Goal: Information Seeking & Learning: Learn about a topic

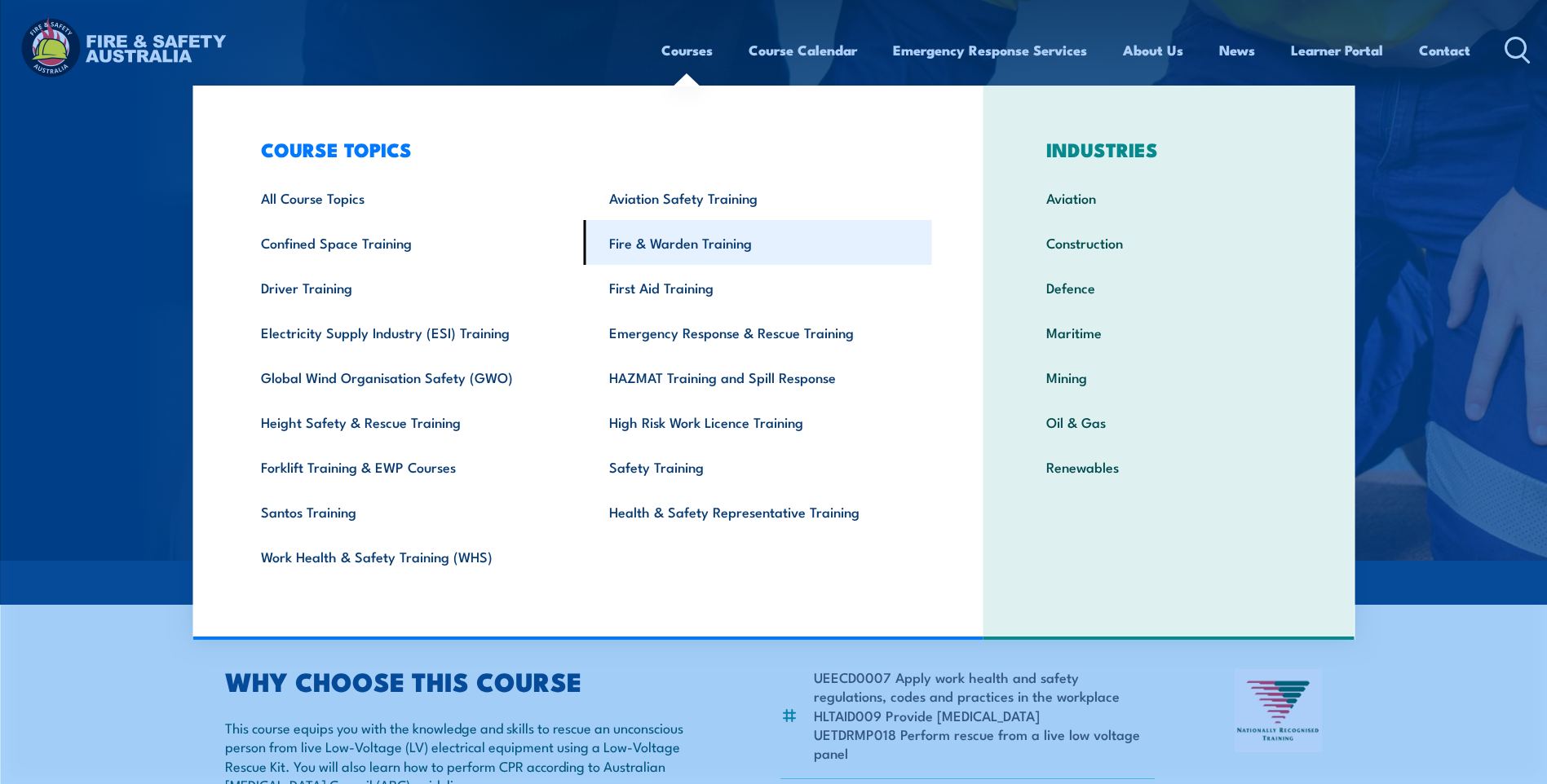
click at [691, 247] on link "Fire & Warden Training" at bounding box center [757, 242] width 348 height 45
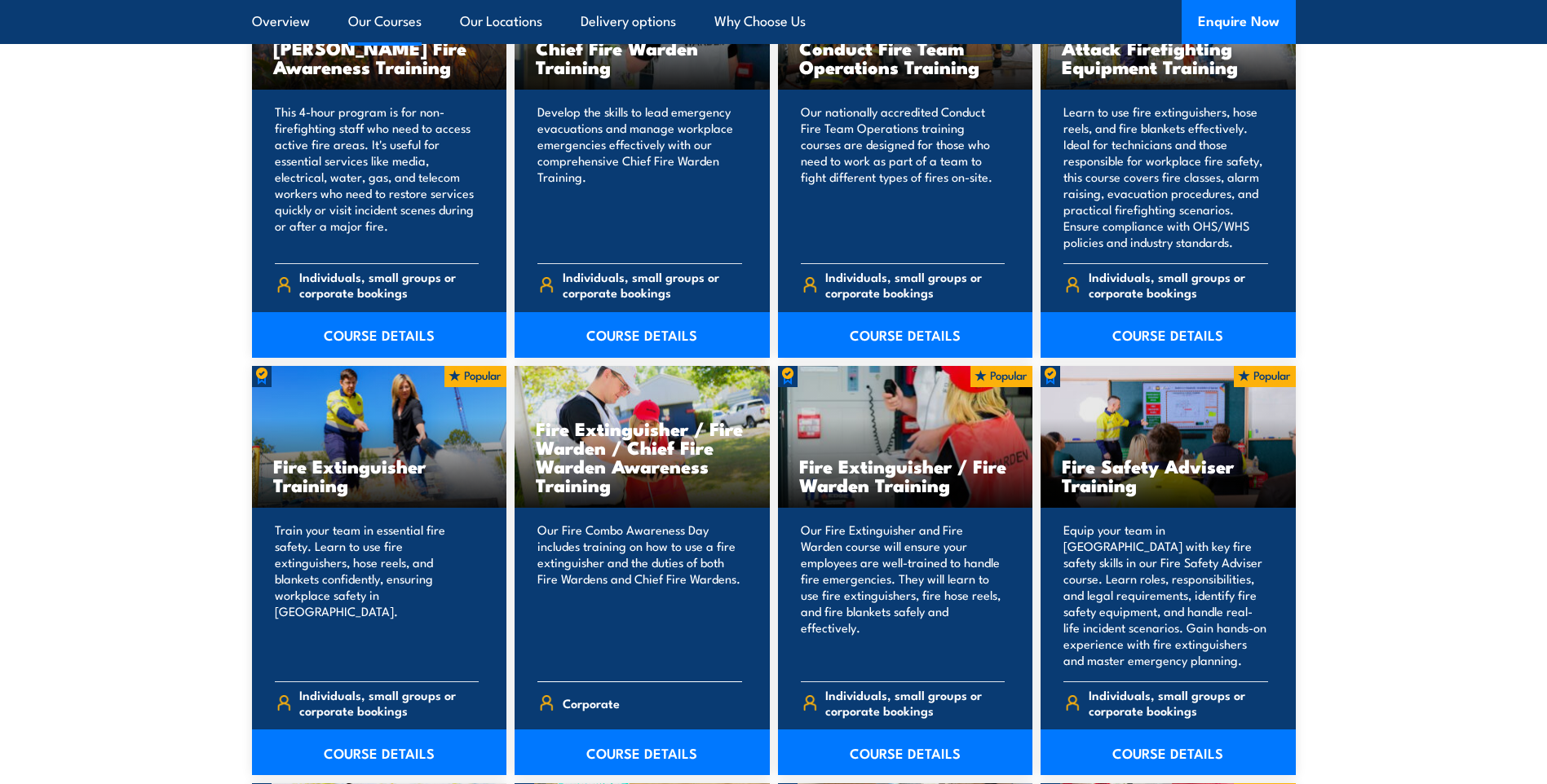
scroll to position [1467, 0]
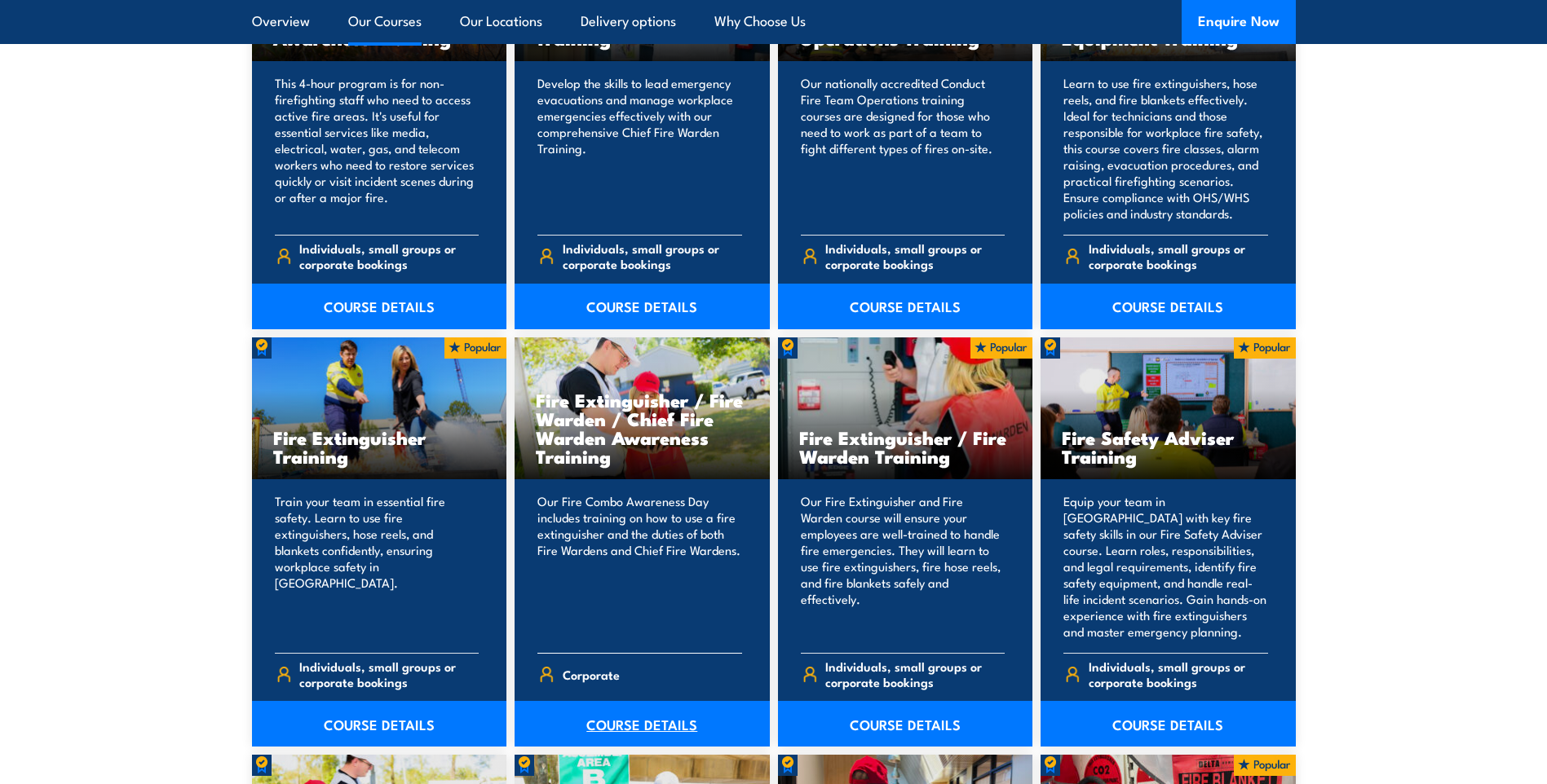
click at [648, 725] on link "COURSE DETAILS" at bounding box center [642, 724] width 255 height 45
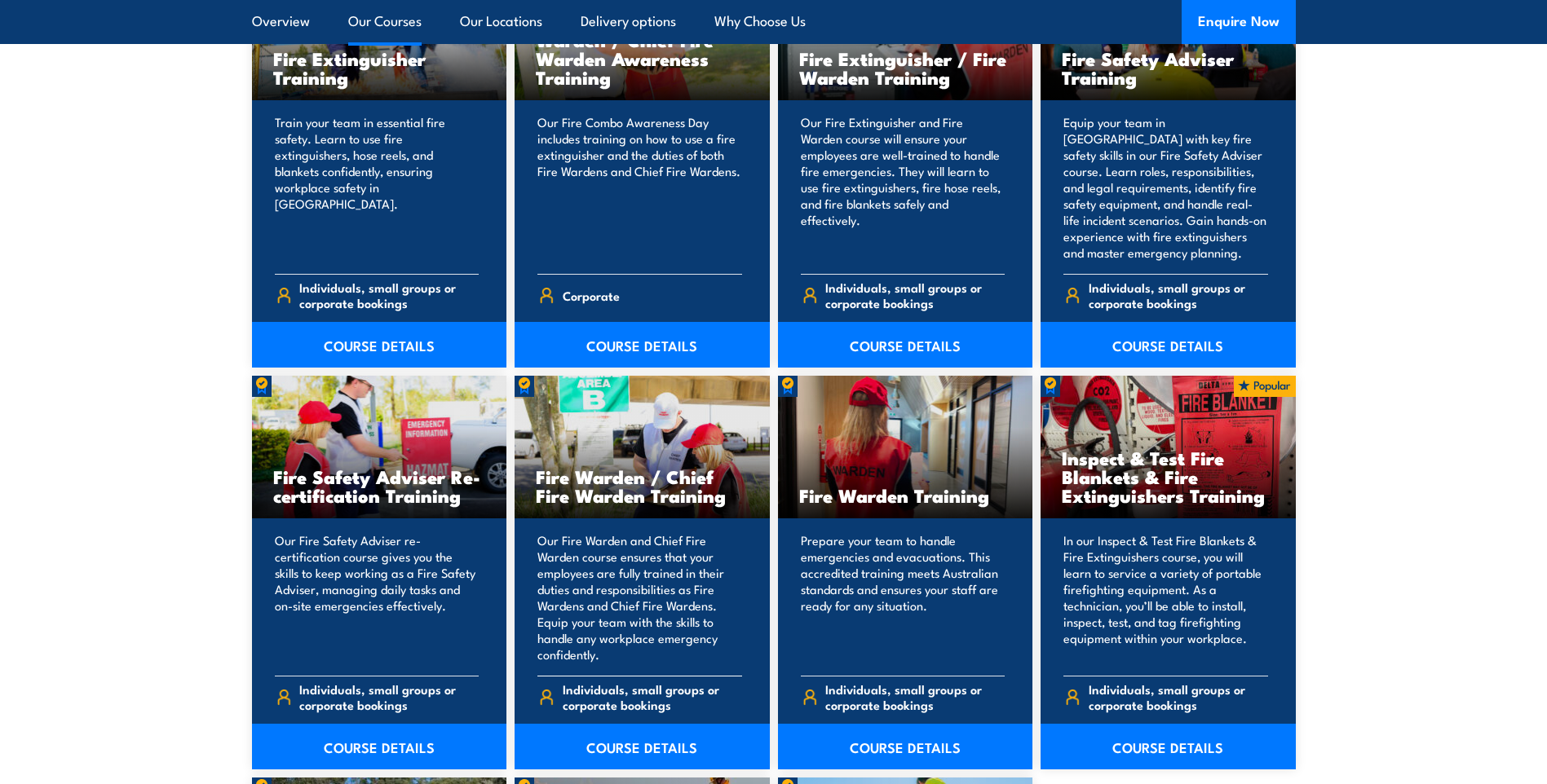
scroll to position [1875, 0]
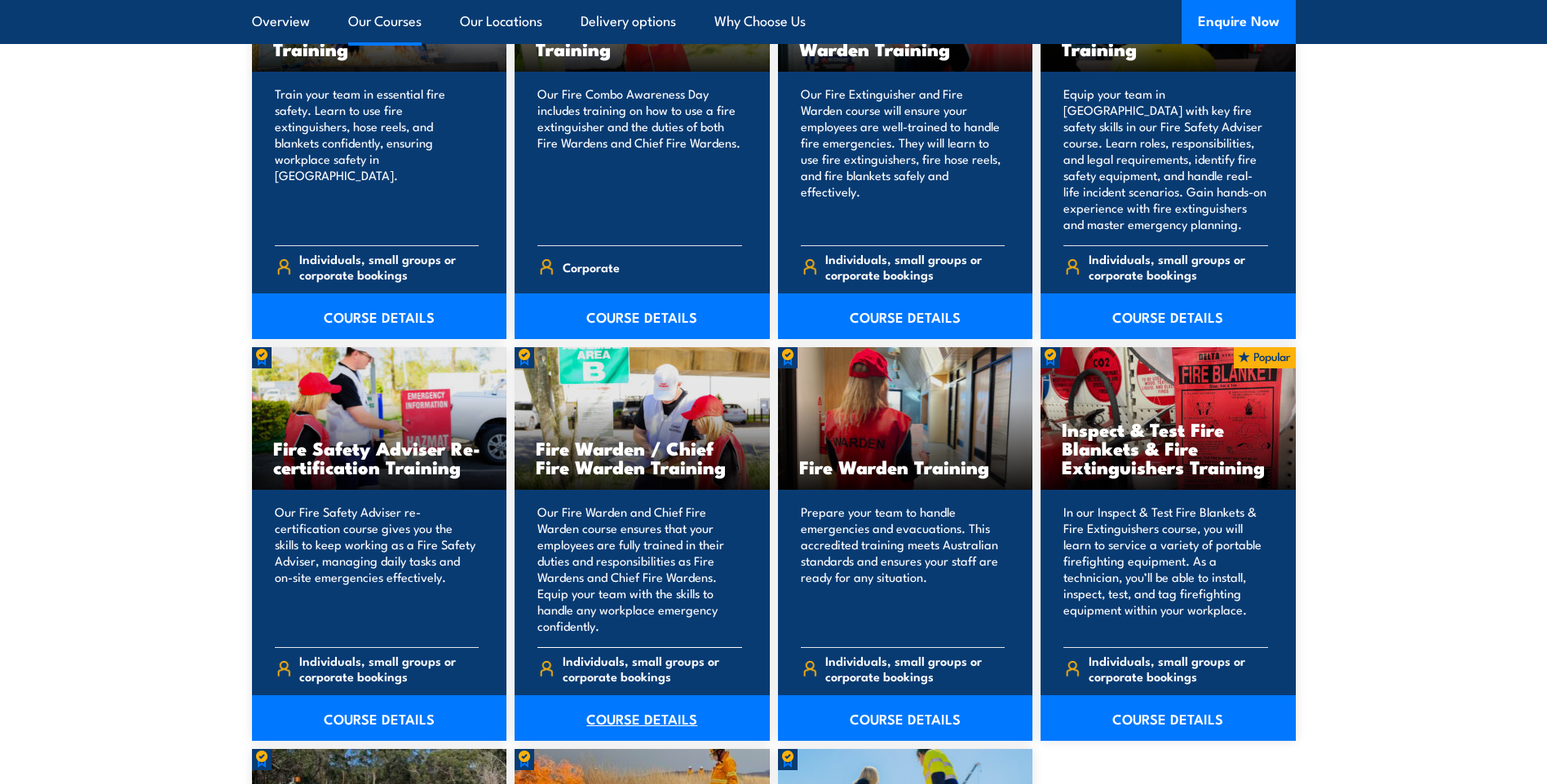
click at [656, 723] on link "COURSE DETAILS" at bounding box center [642, 718] width 255 height 45
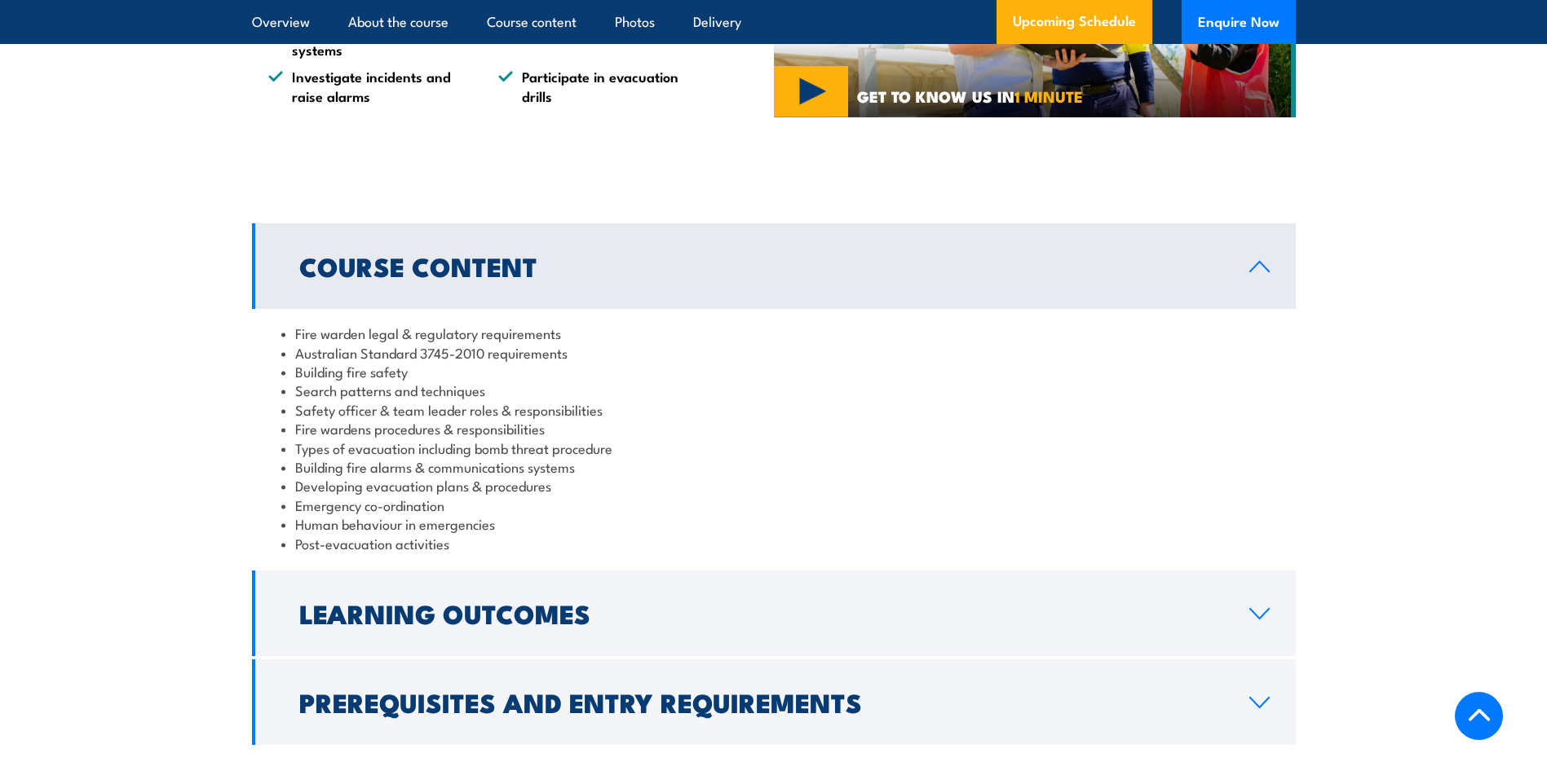
scroll to position [1467, 0]
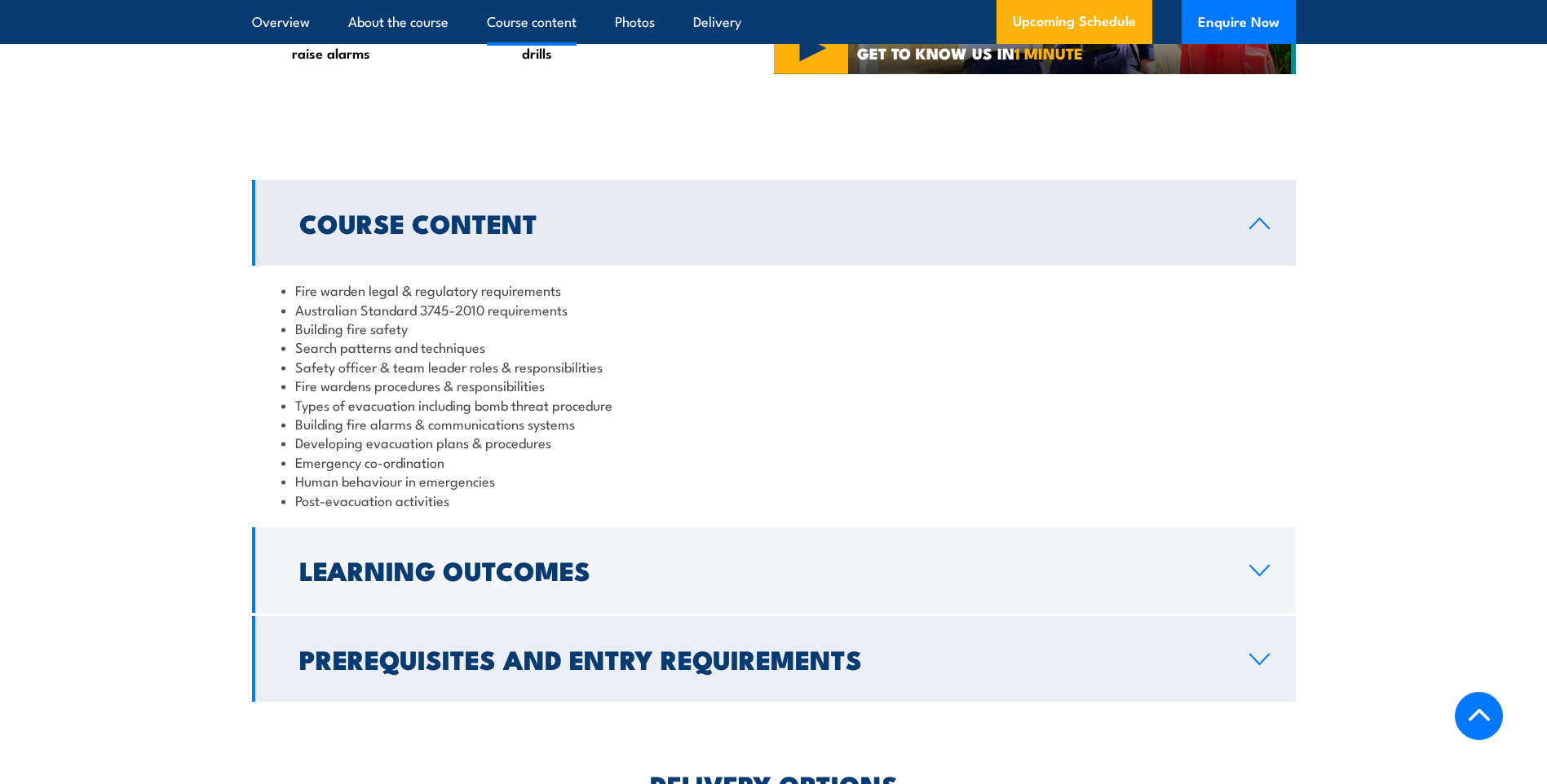
click at [674, 670] on h2 "Prerequisites and Entry Requirements" at bounding box center [761, 659] width 924 height 23
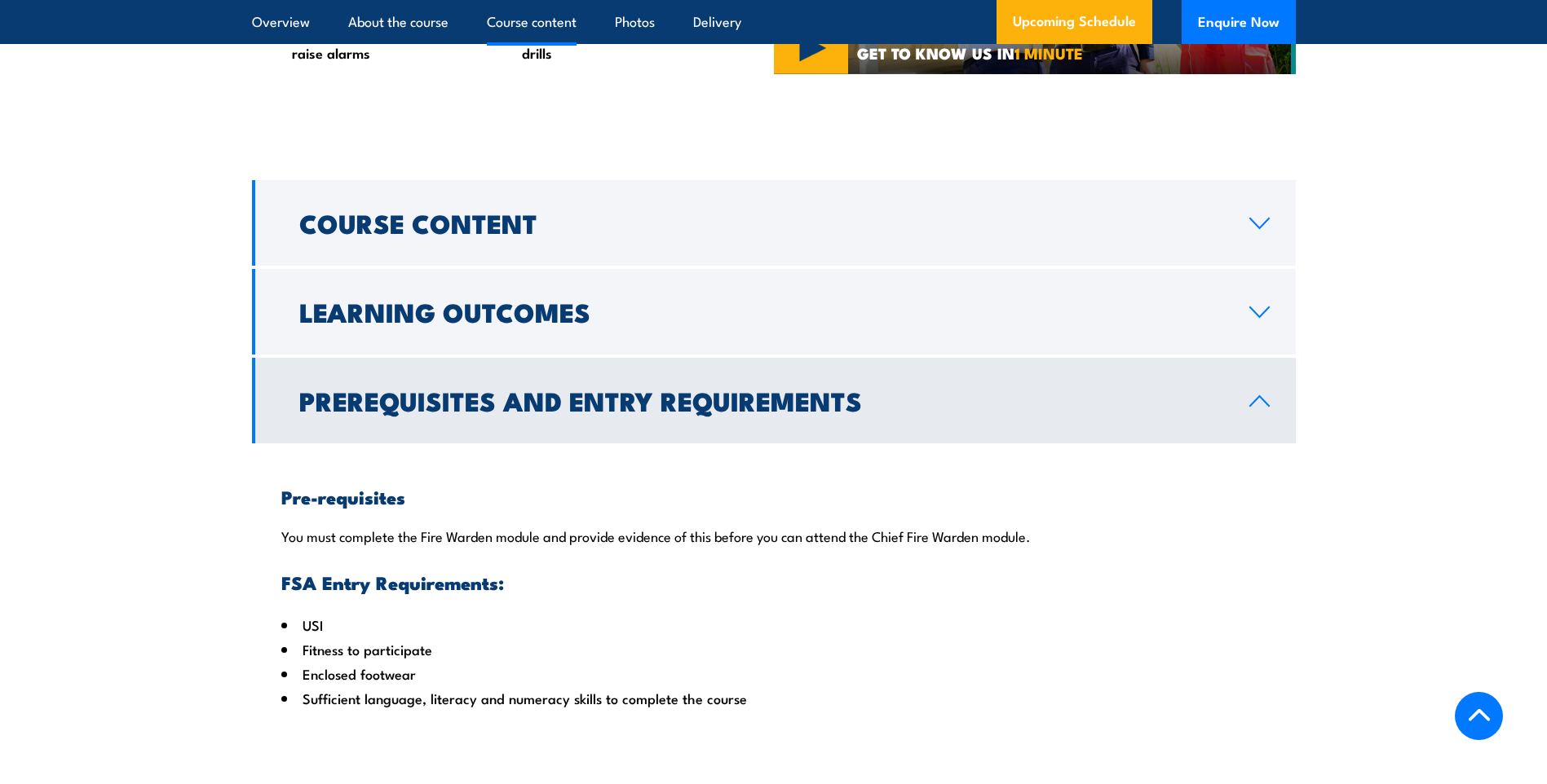
click at [765, 411] on h2 "Prerequisites and Entry Requirements" at bounding box center [761, 400] width 924 height 23
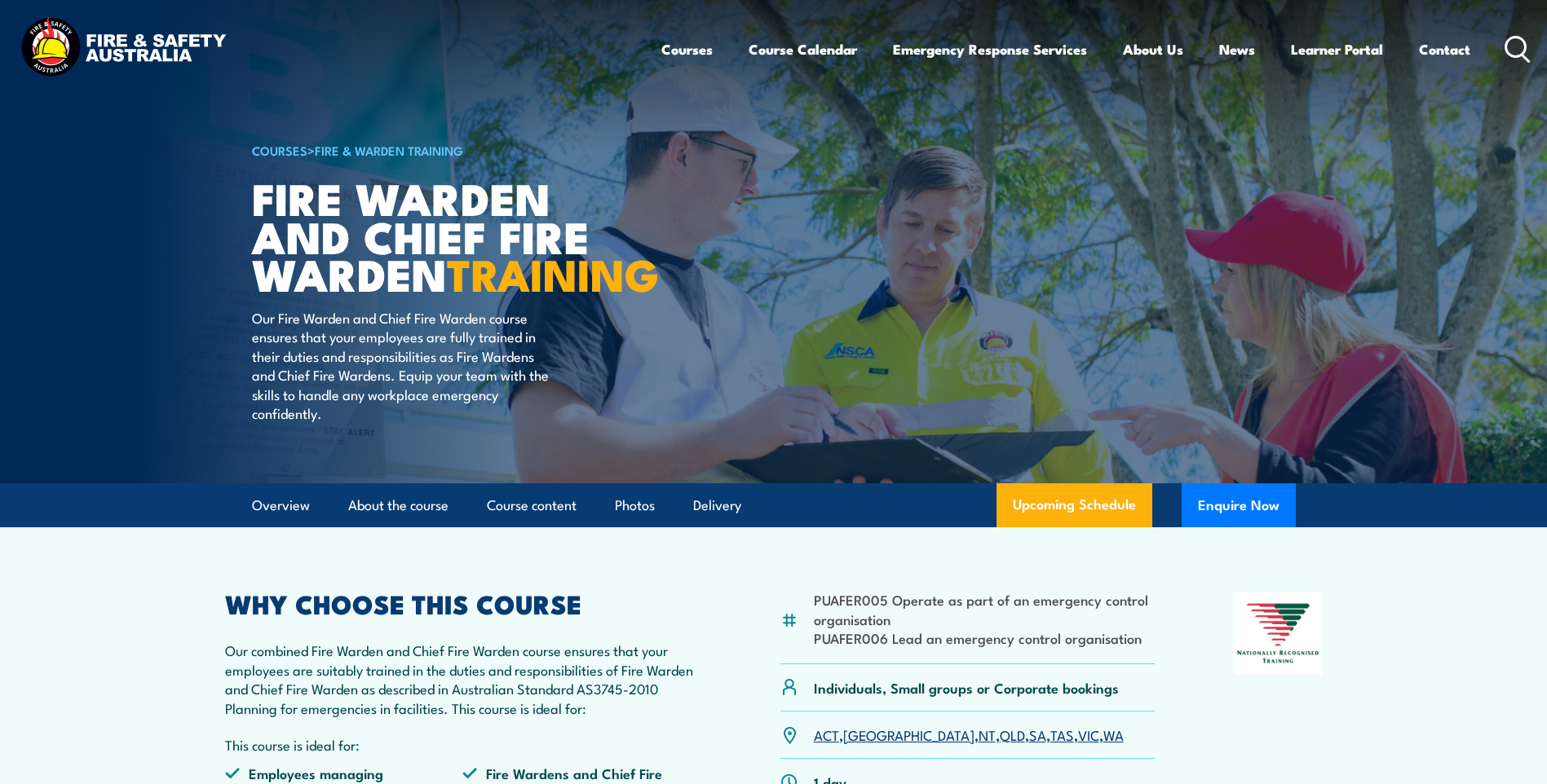
scroll to position [0, 0]
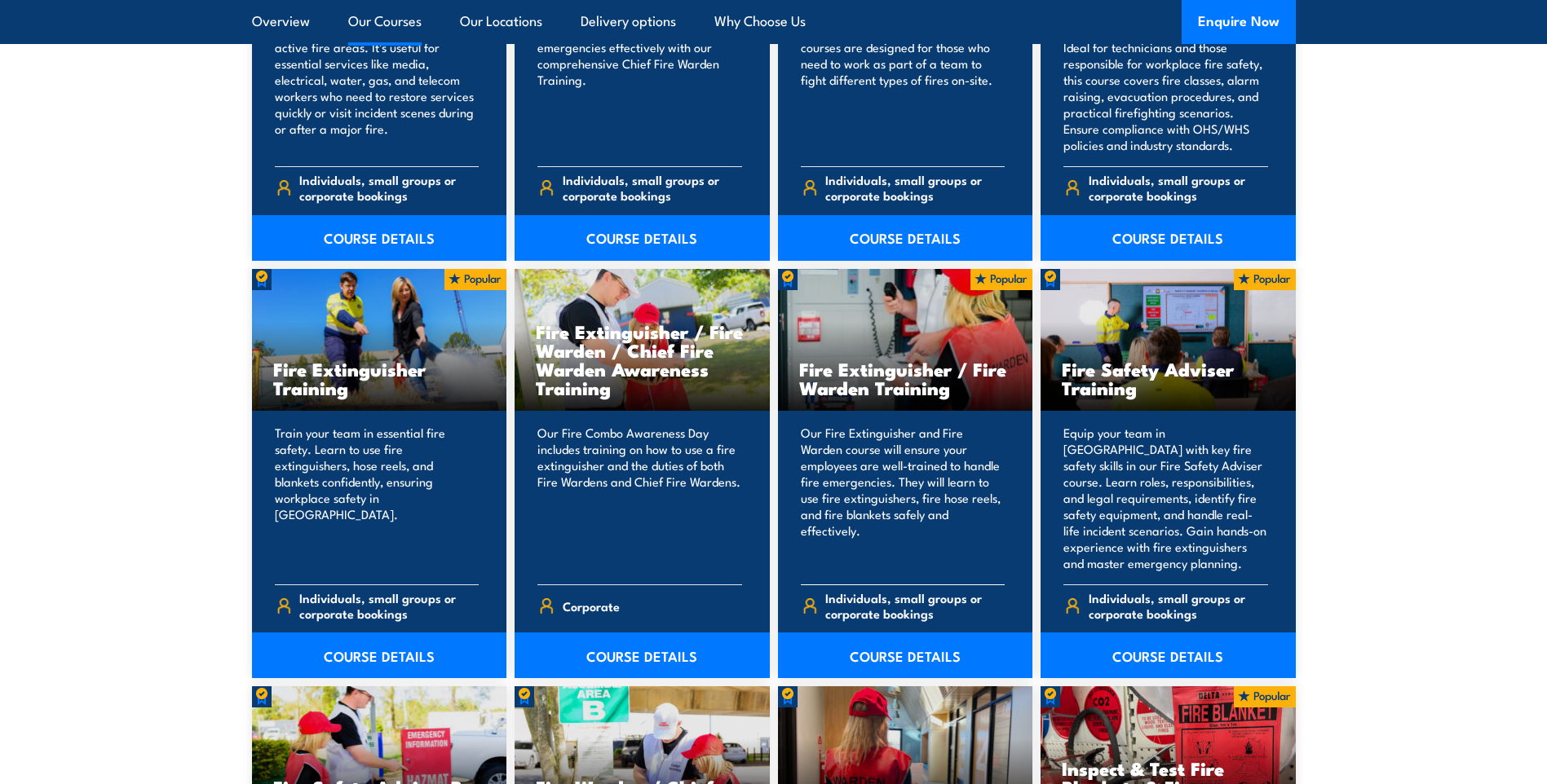
scroll to position [1548, 0]
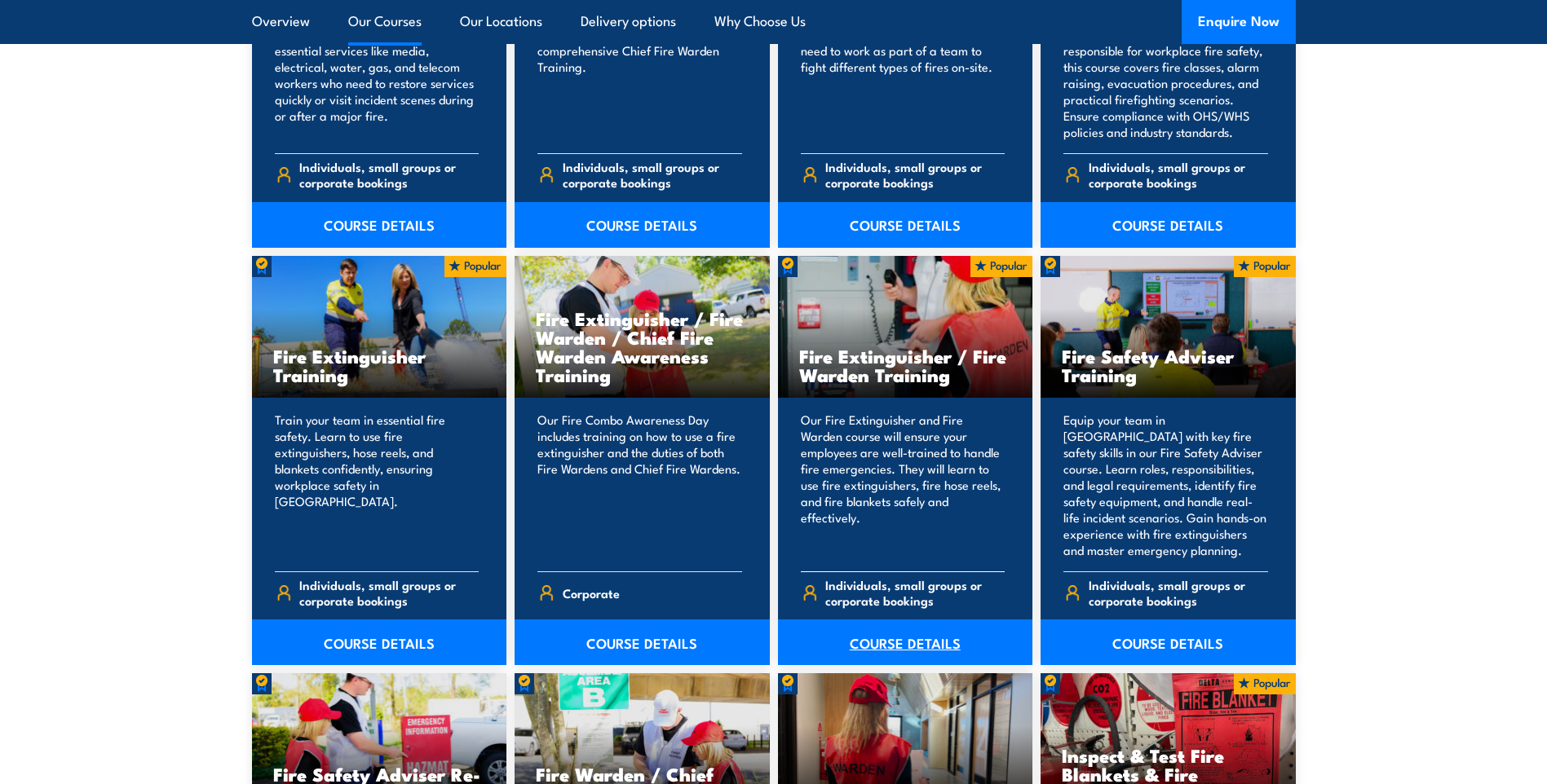
click at [918, 644] on link "COURSE DETAILS" at bounding box center [905, 642] width 255 height 45
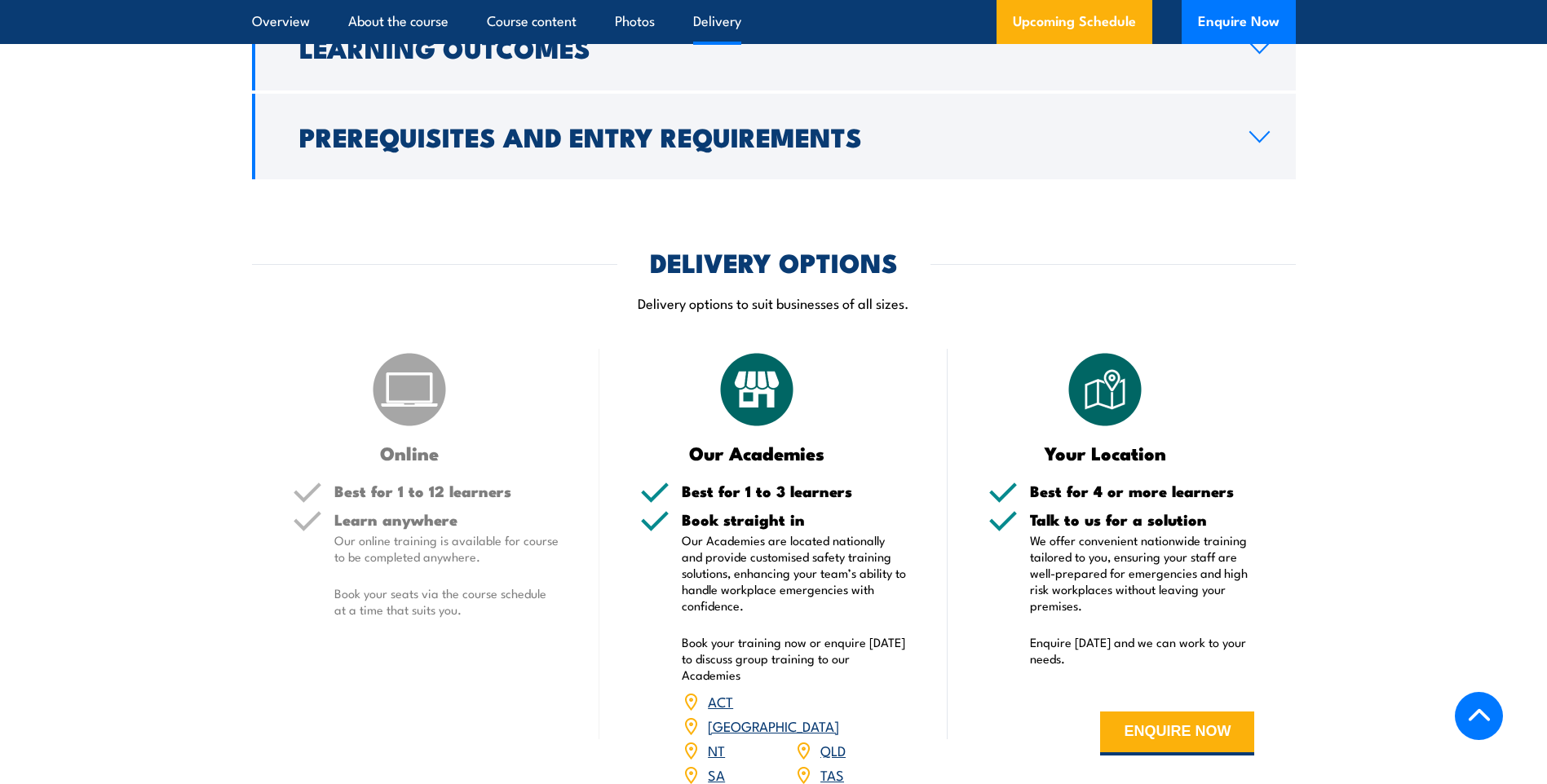
scroll to position [2200, 0]
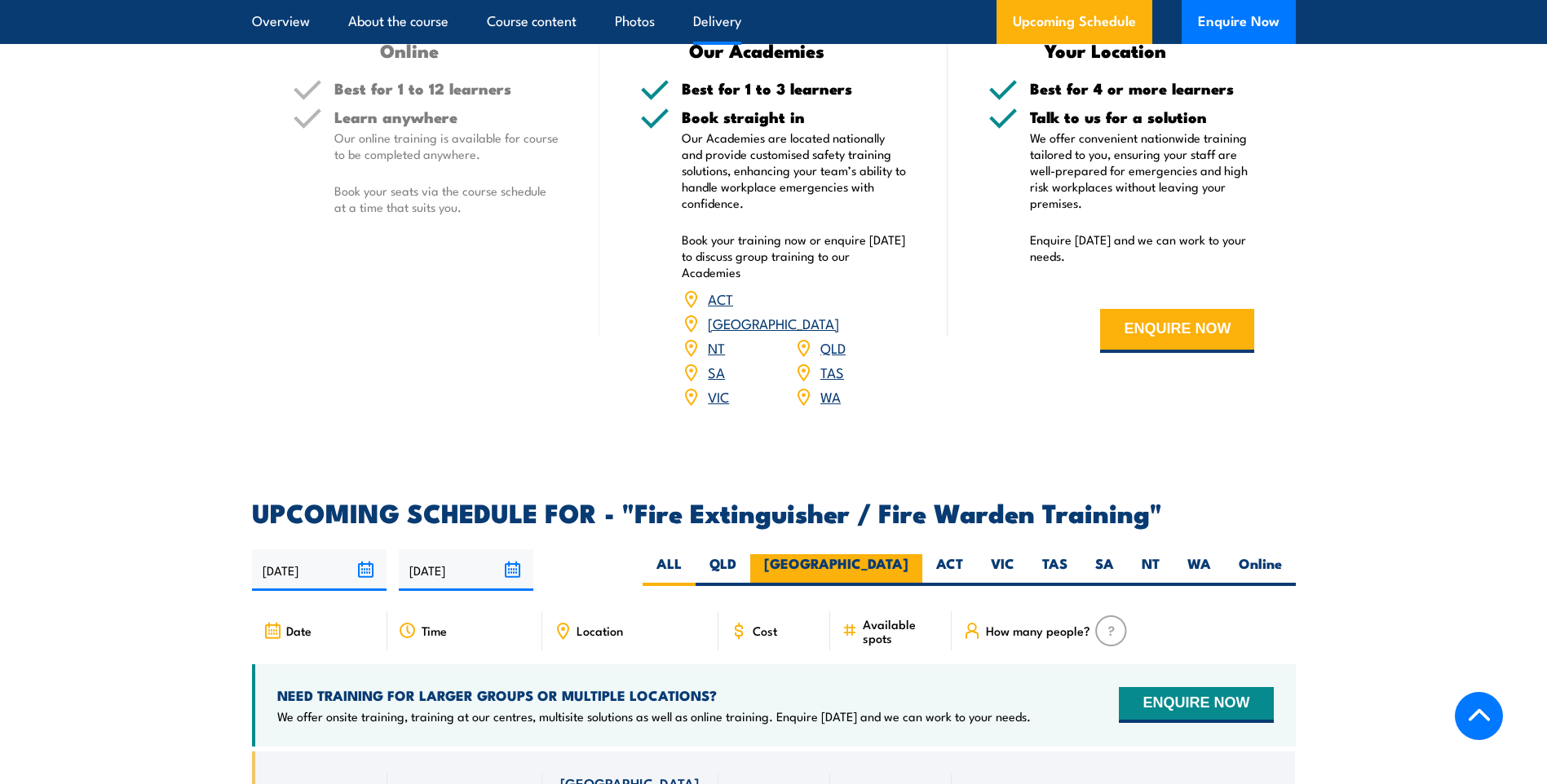
click at [901, 554] on label "[GEOGRAPHIC_DATA]" at bounding box center [836, 570] width 172 height 32
click at [908, 554] on input "[GEOGRAPHIC_DATA]" at bounding box center [913, 559] width 10 height 10
radio input "true"
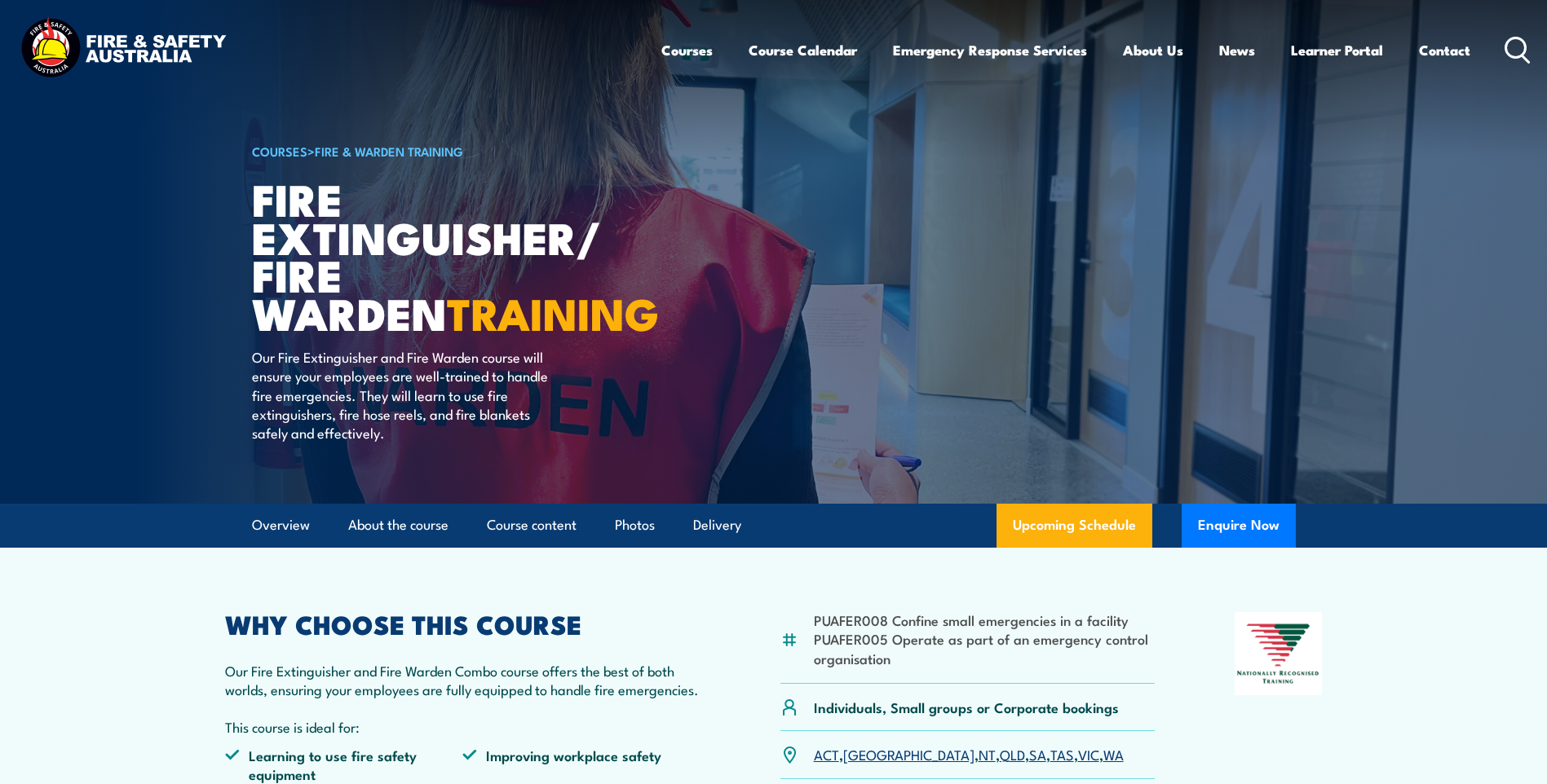
click at [135, 372] on img at bounding box center [773, 252] width 1547 height 504
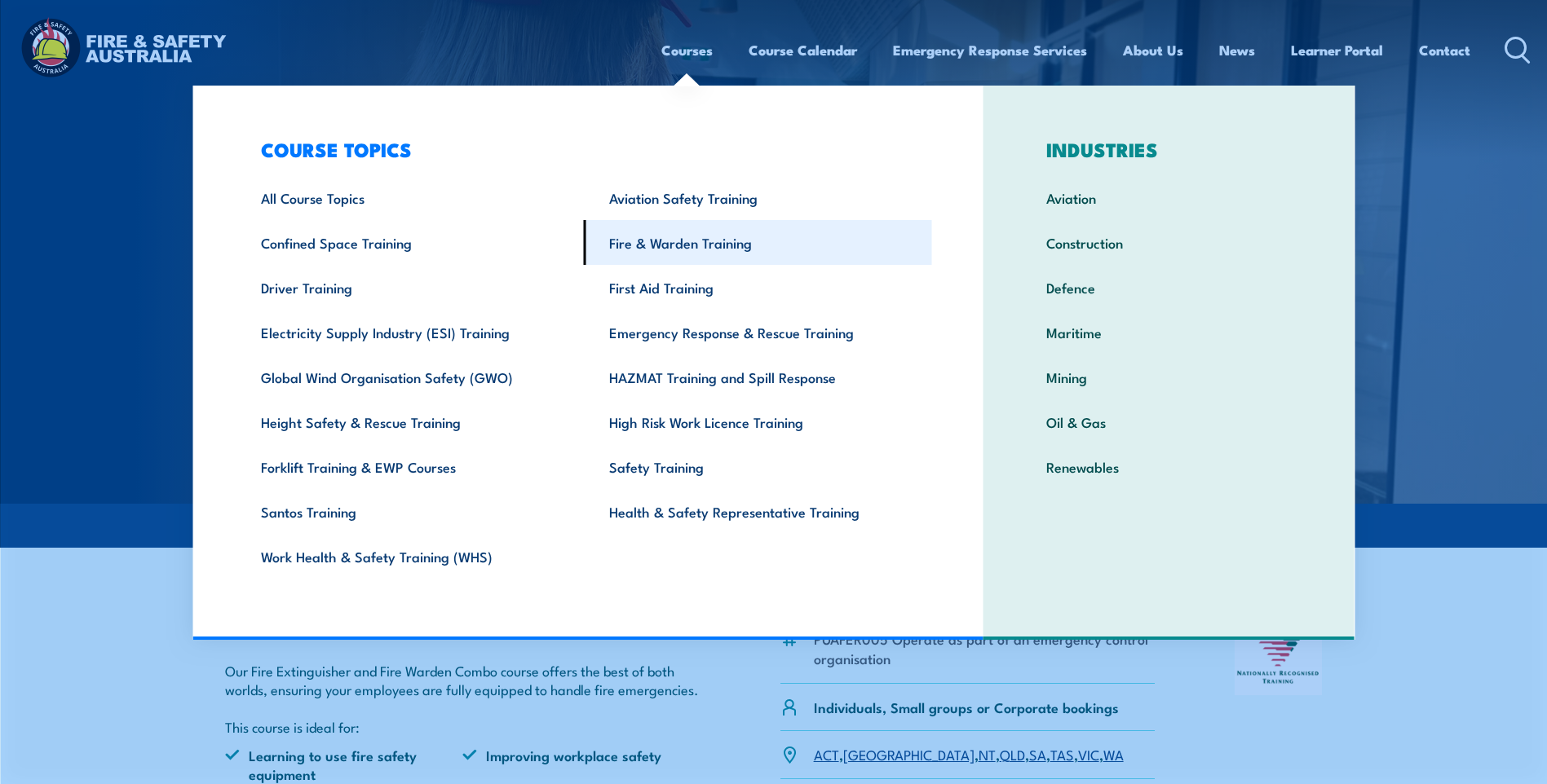
click at [670, 248] on link "Fire & Warden Training" at bounding box center [757, 242] width 348 height 45
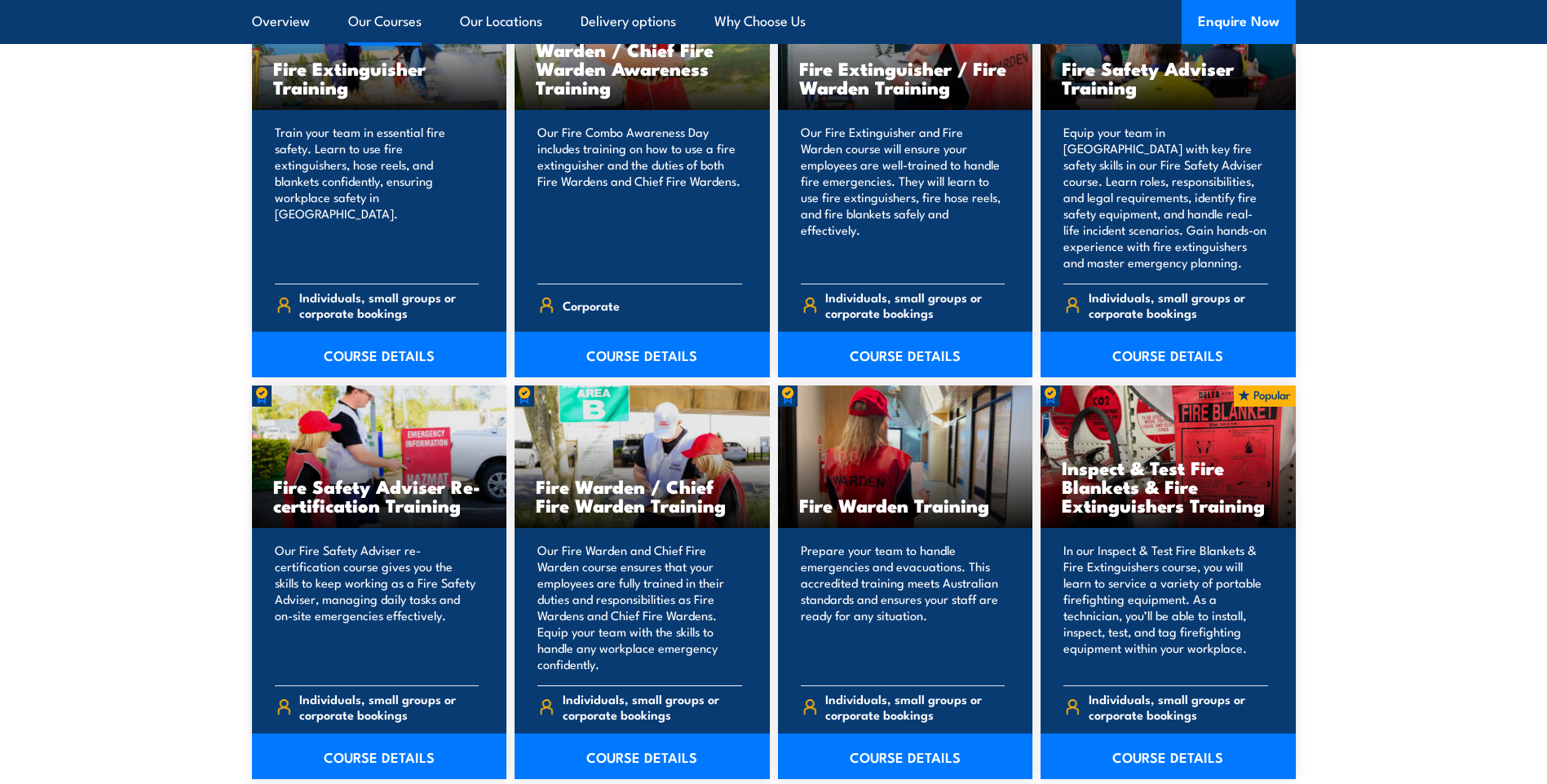
scroll to position [1875, 0]
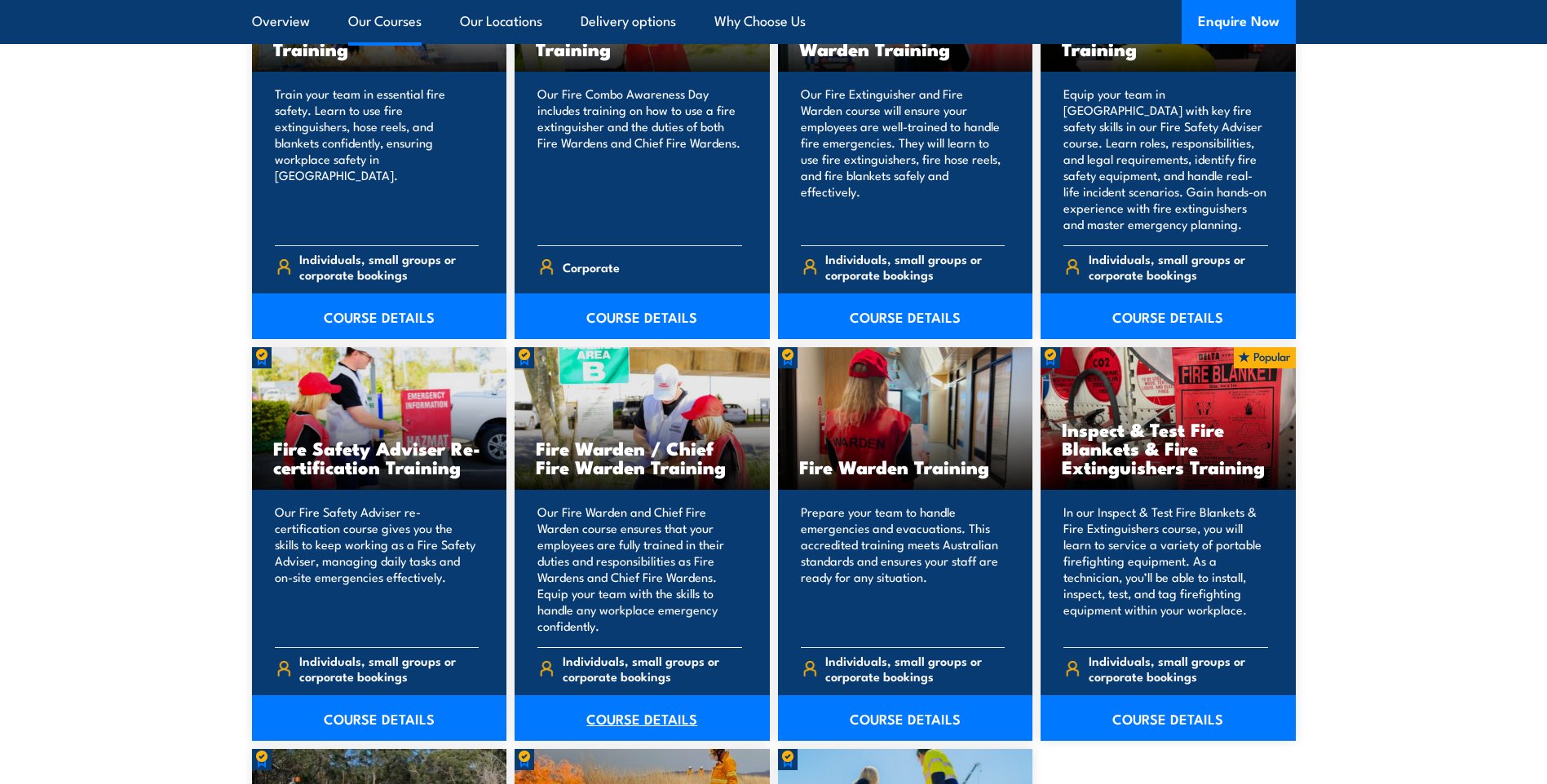
click at [639, 719] on link "COURSE DETAILS" at bounding box center [642, 718] width 255 height 45
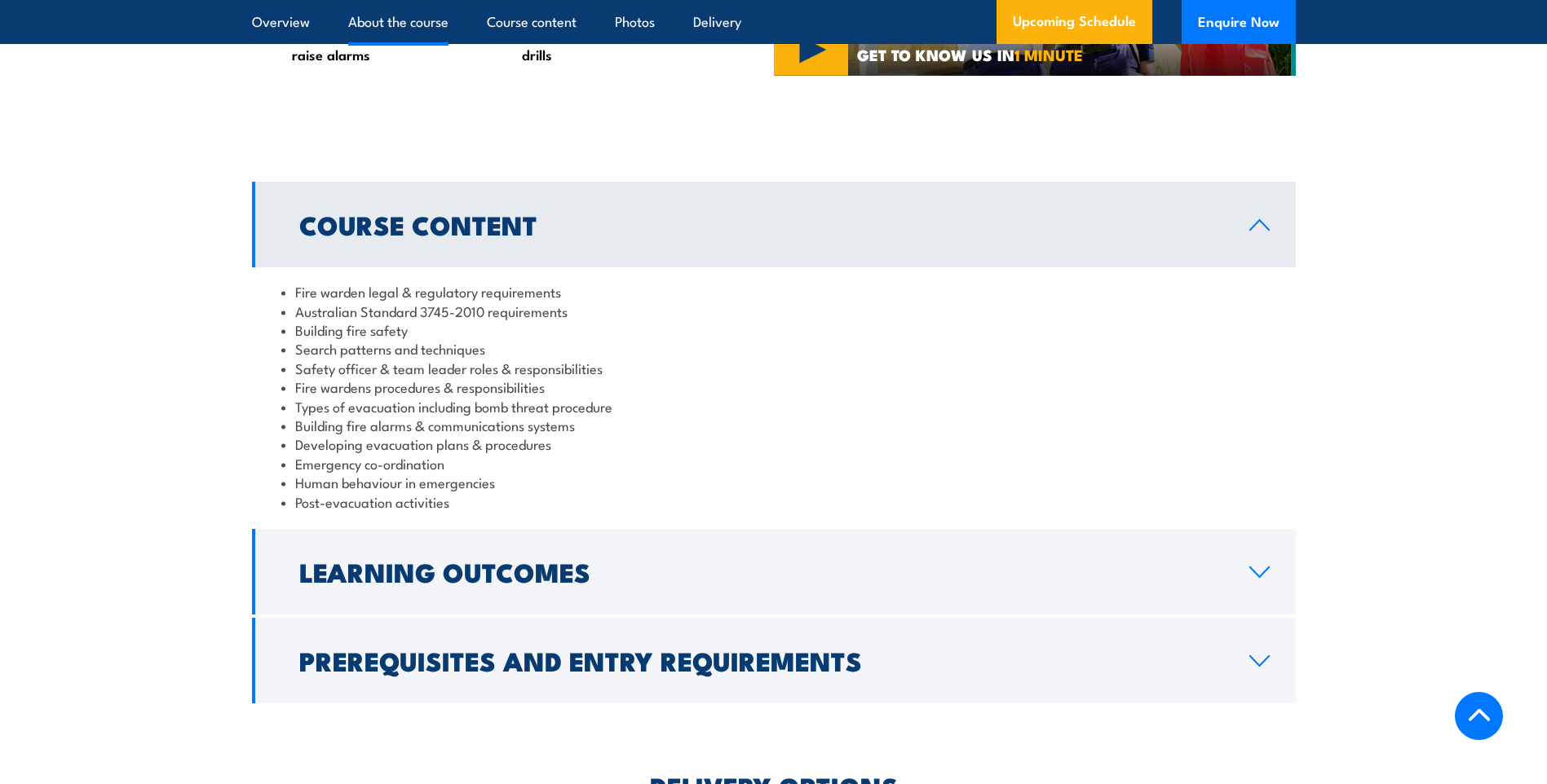
scroll to position [1467, 0]
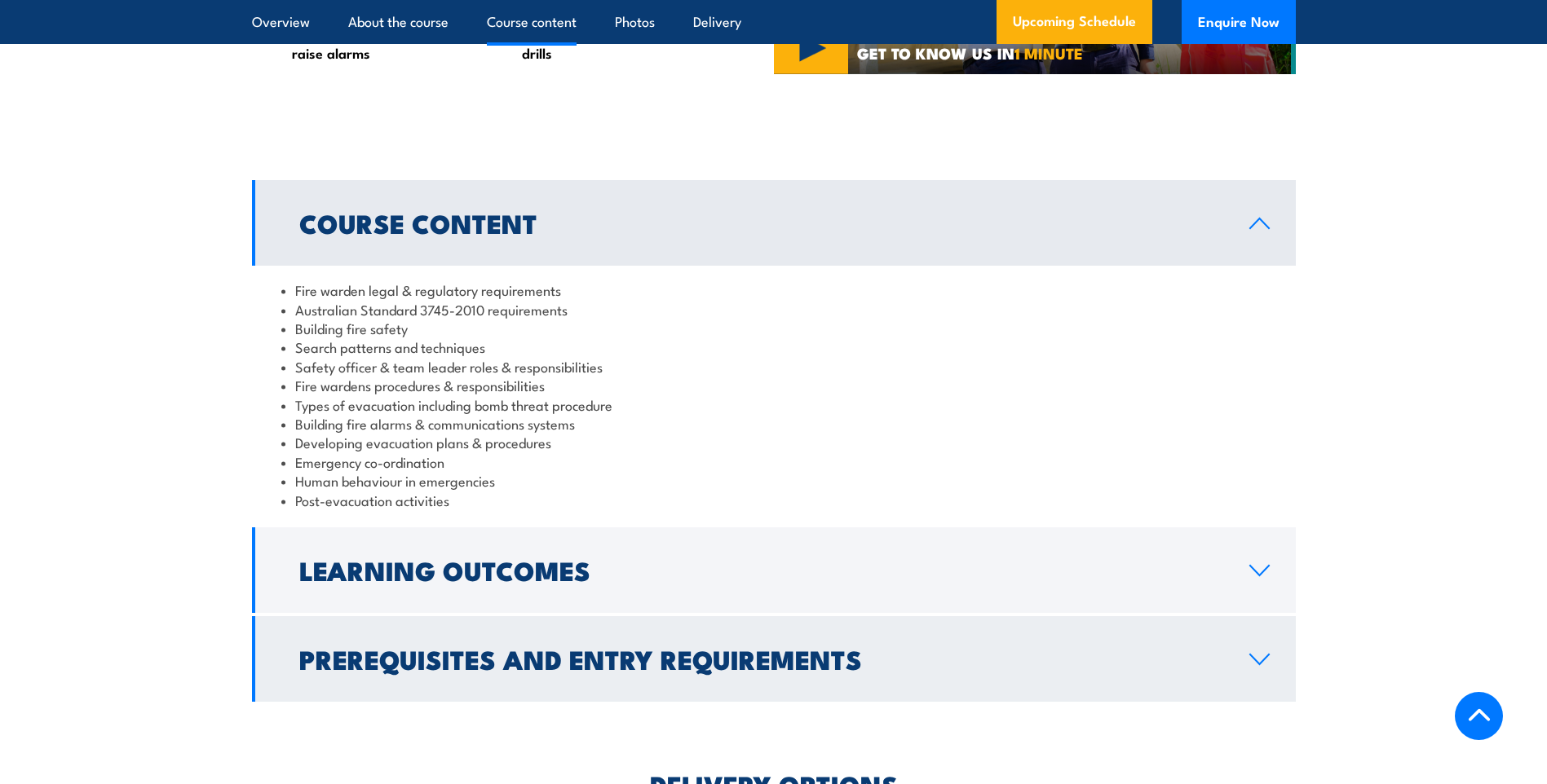
click at [627, 670] on h2 "Prerequisites and Entry Requirements" at bounding box center [761, 659] width 924 height 23
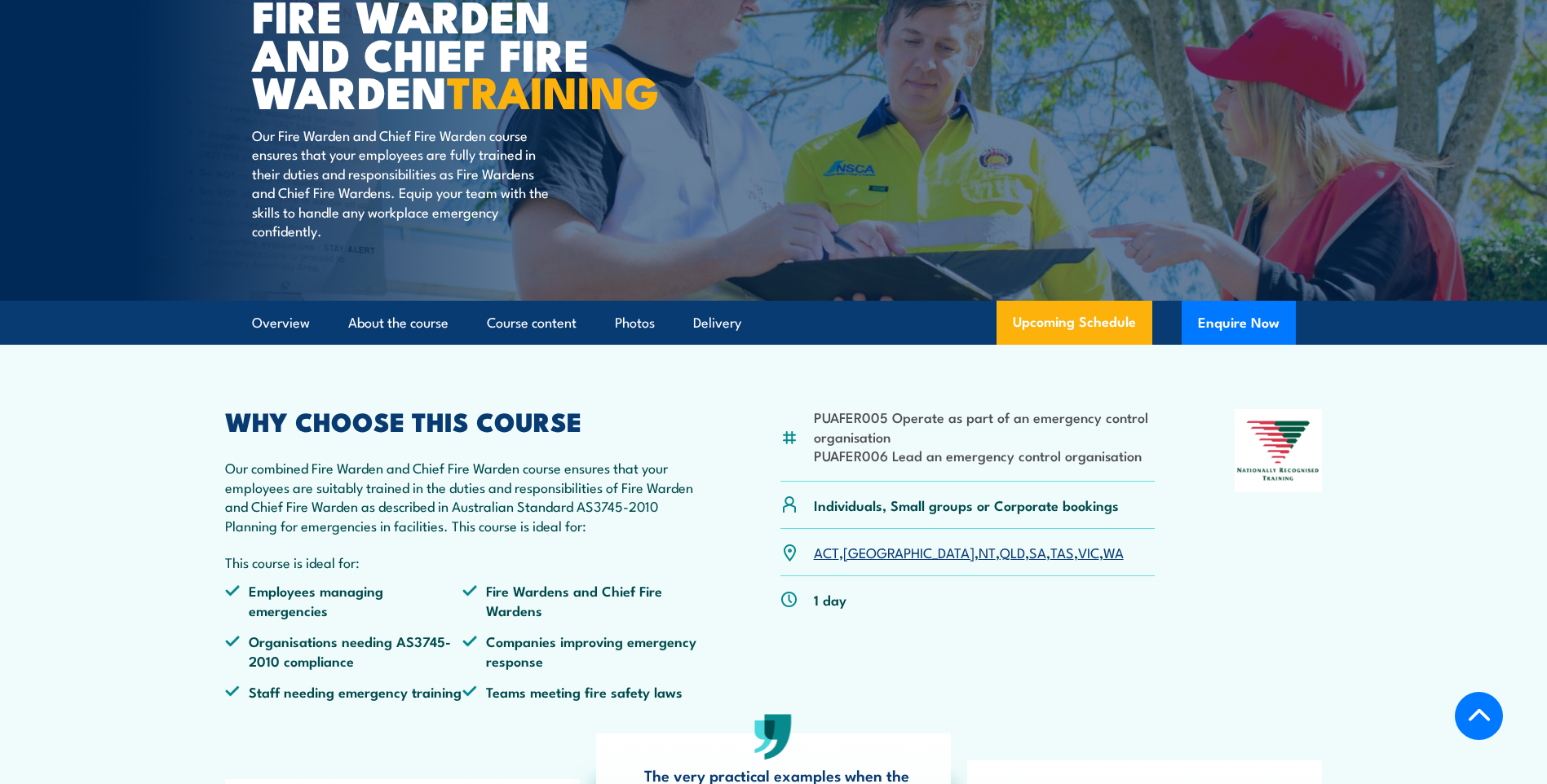
scroll to position [0, 0]
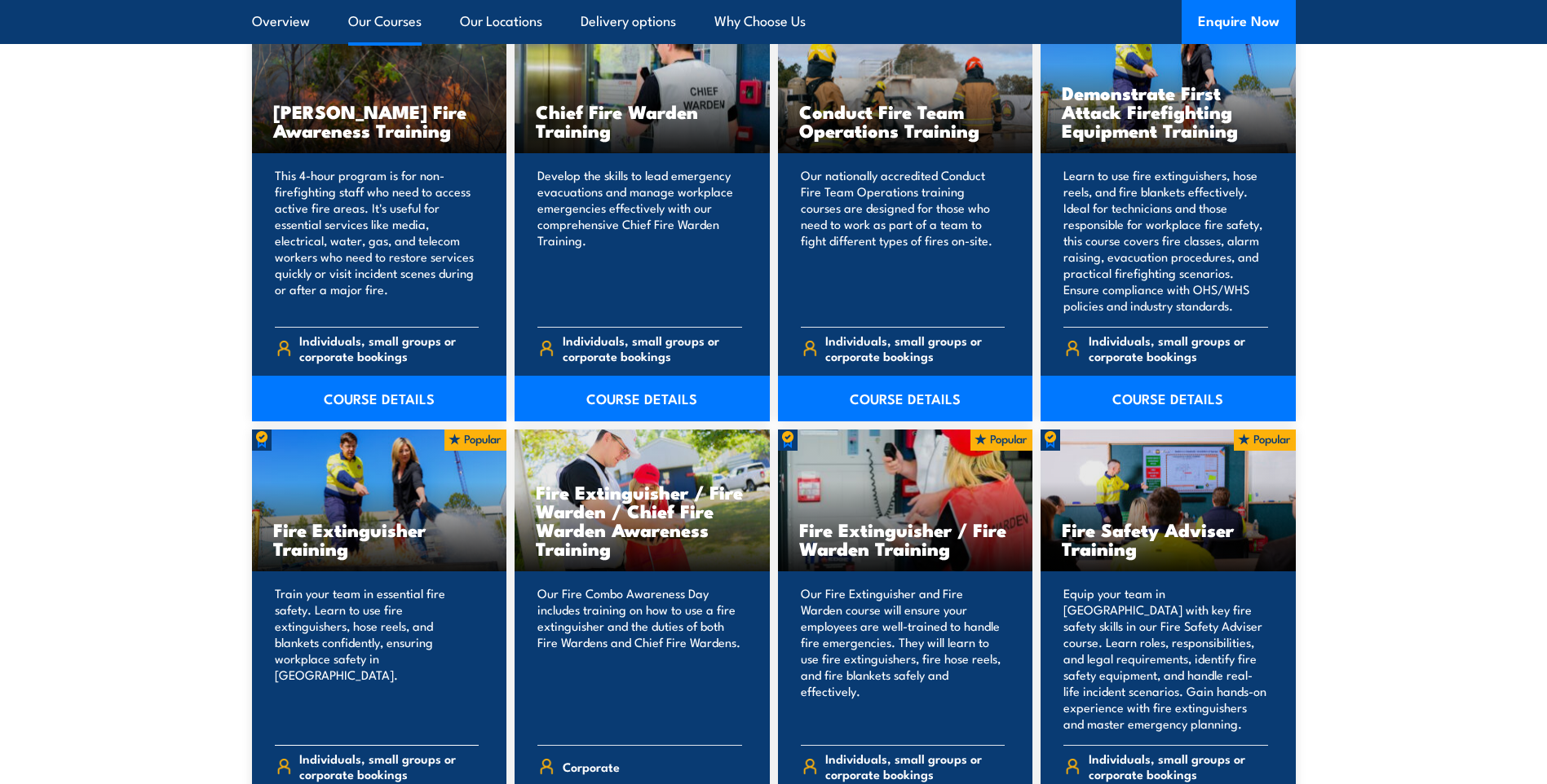
scroll to position [1141, 0]
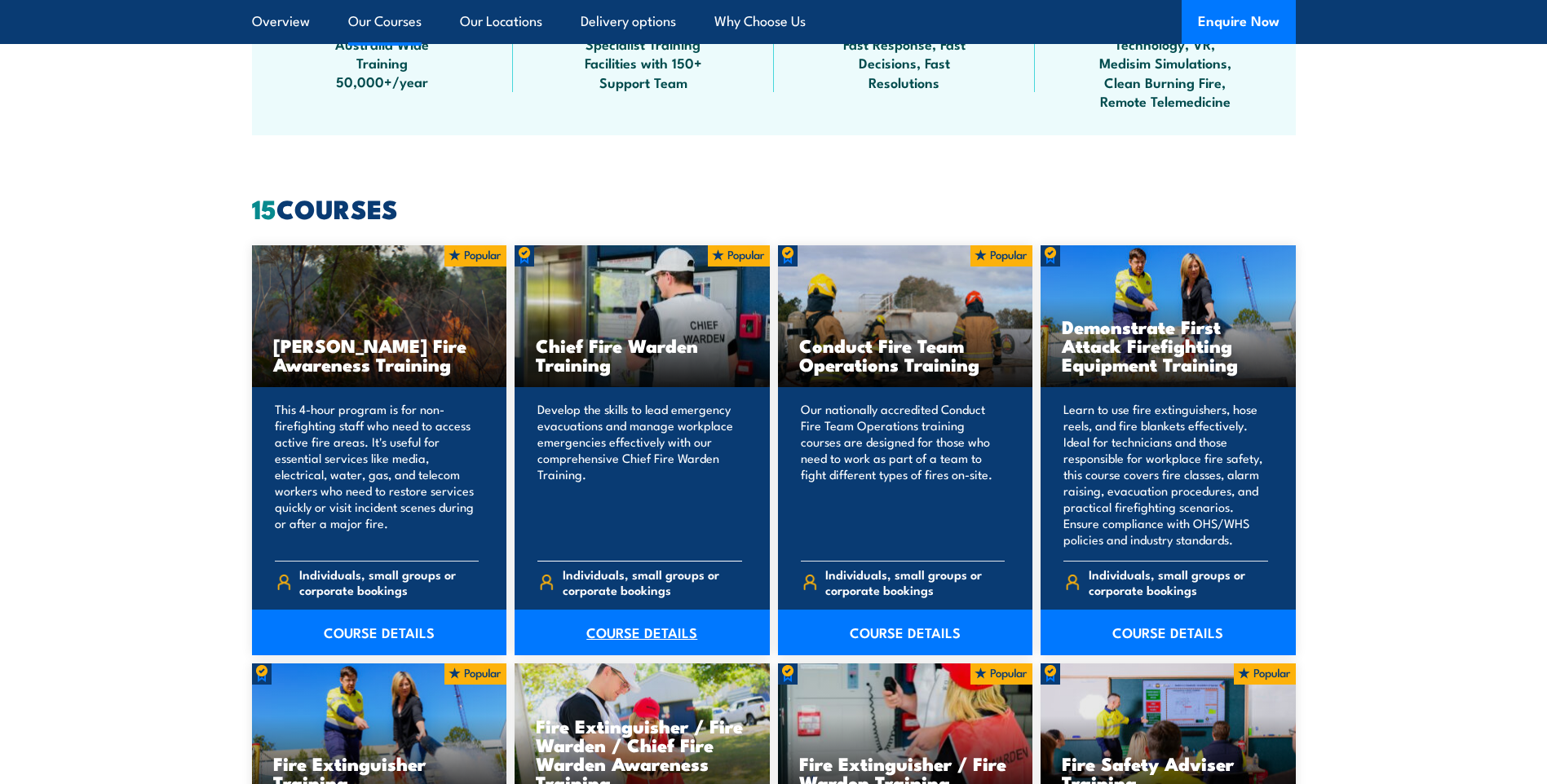
click at [643, 631] on link "COURSE DETAILS" at bounding box center [642, 632] width 255 height 45
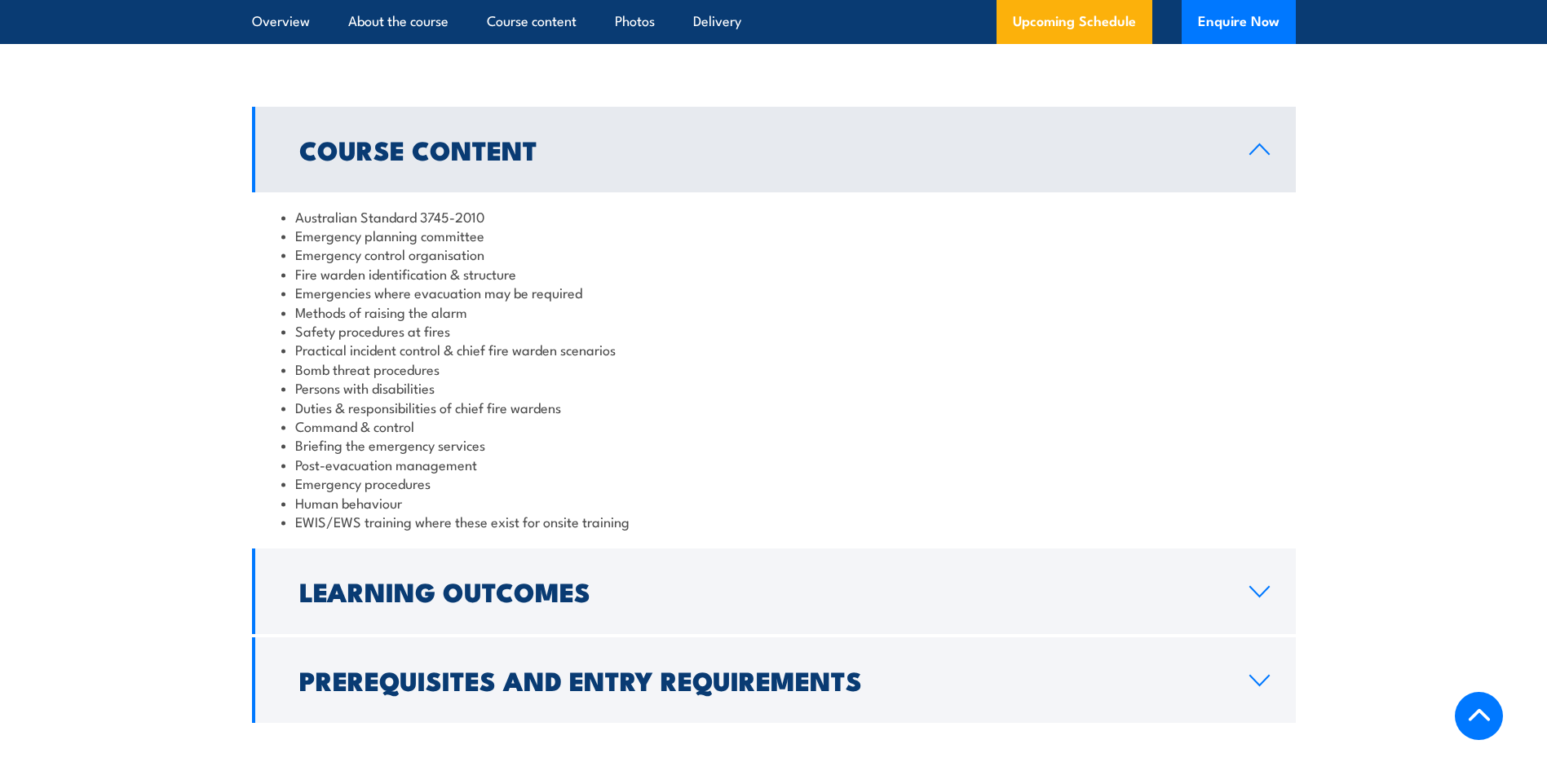
scroll to position [1711, 0]
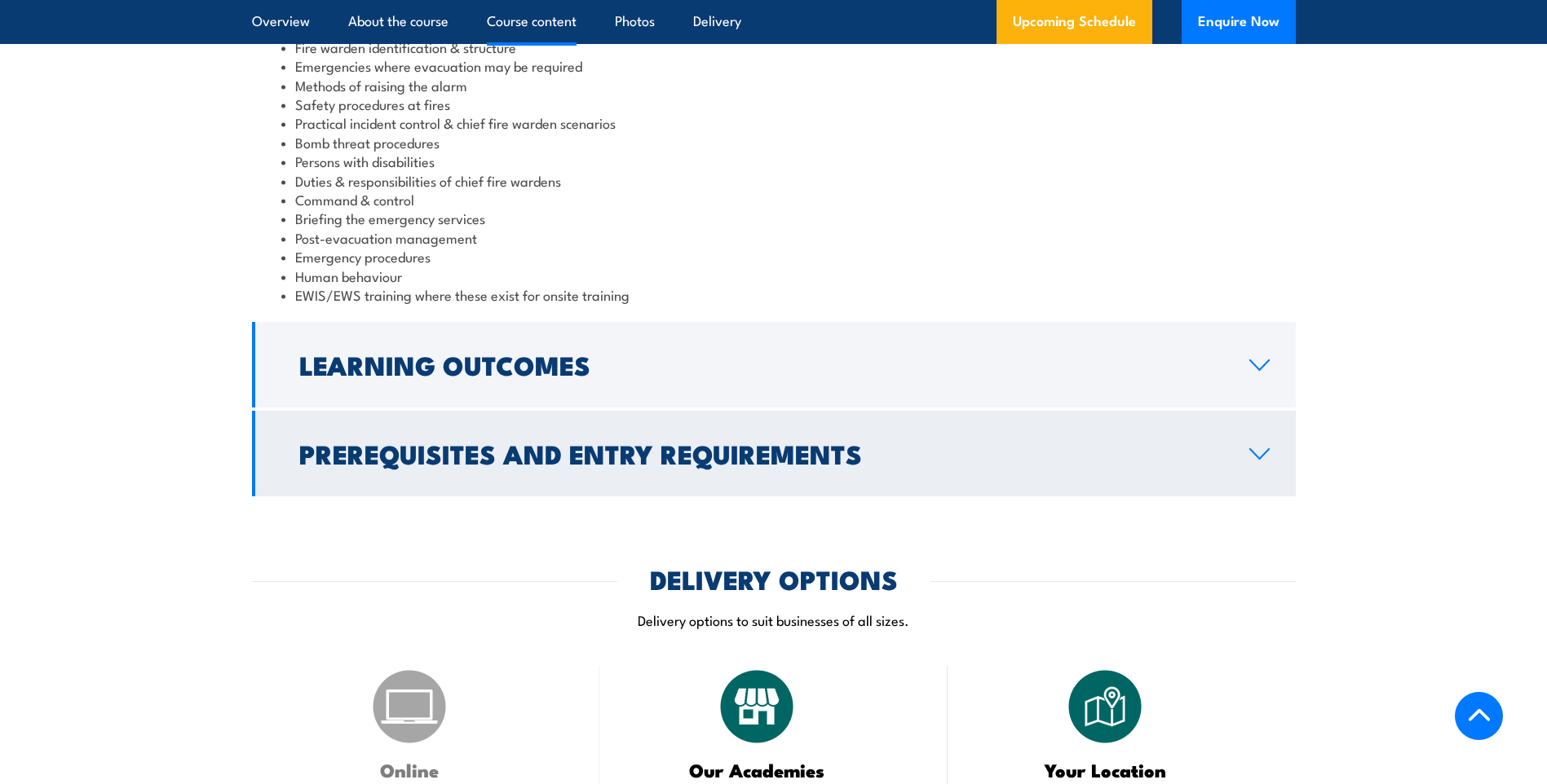
click at [440, 486] on link "Prerequisites and Entry Requirements" at bounding box center [774, 453] width 1044 height 86
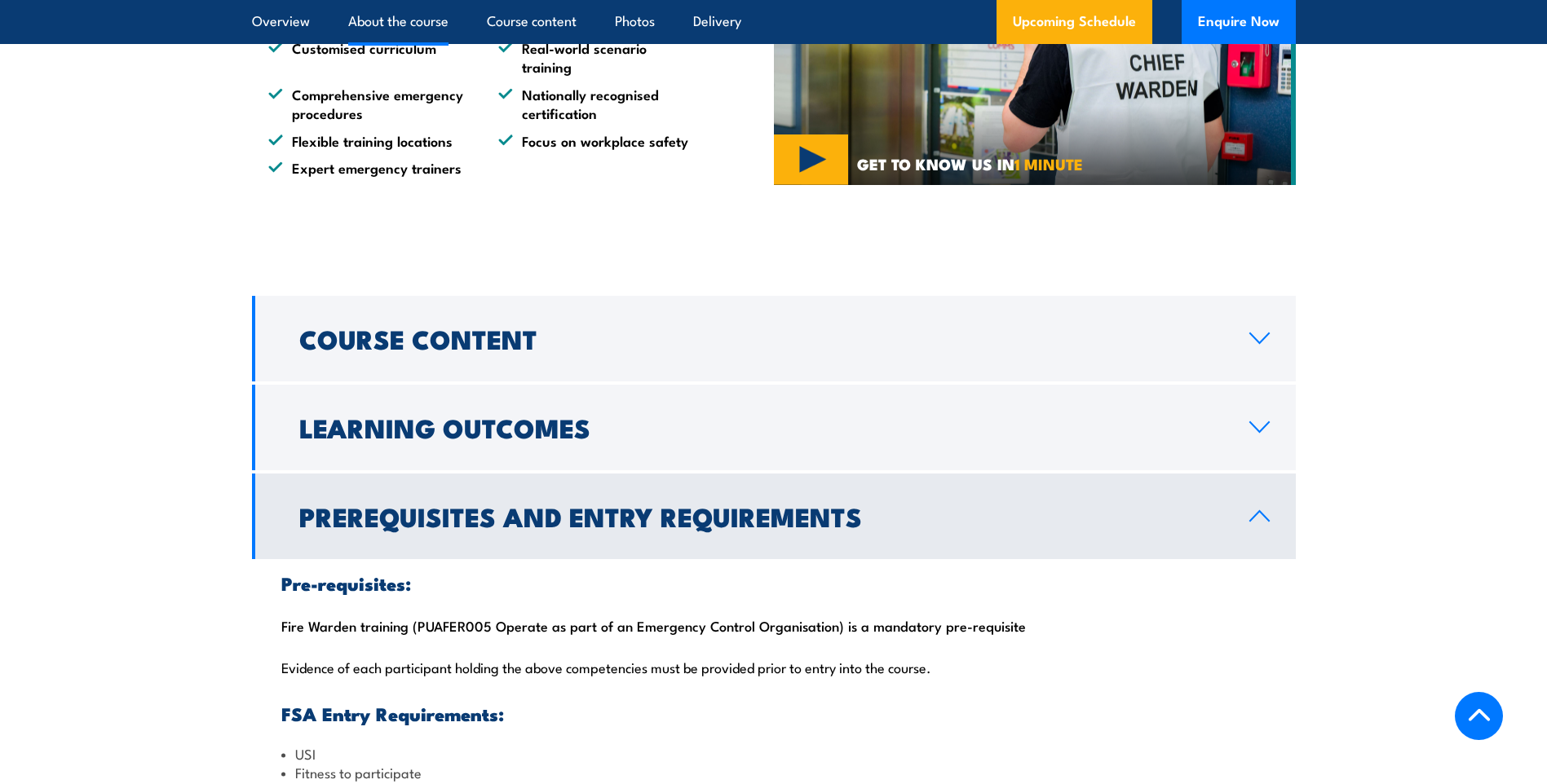
scroll to position [1385, 0]
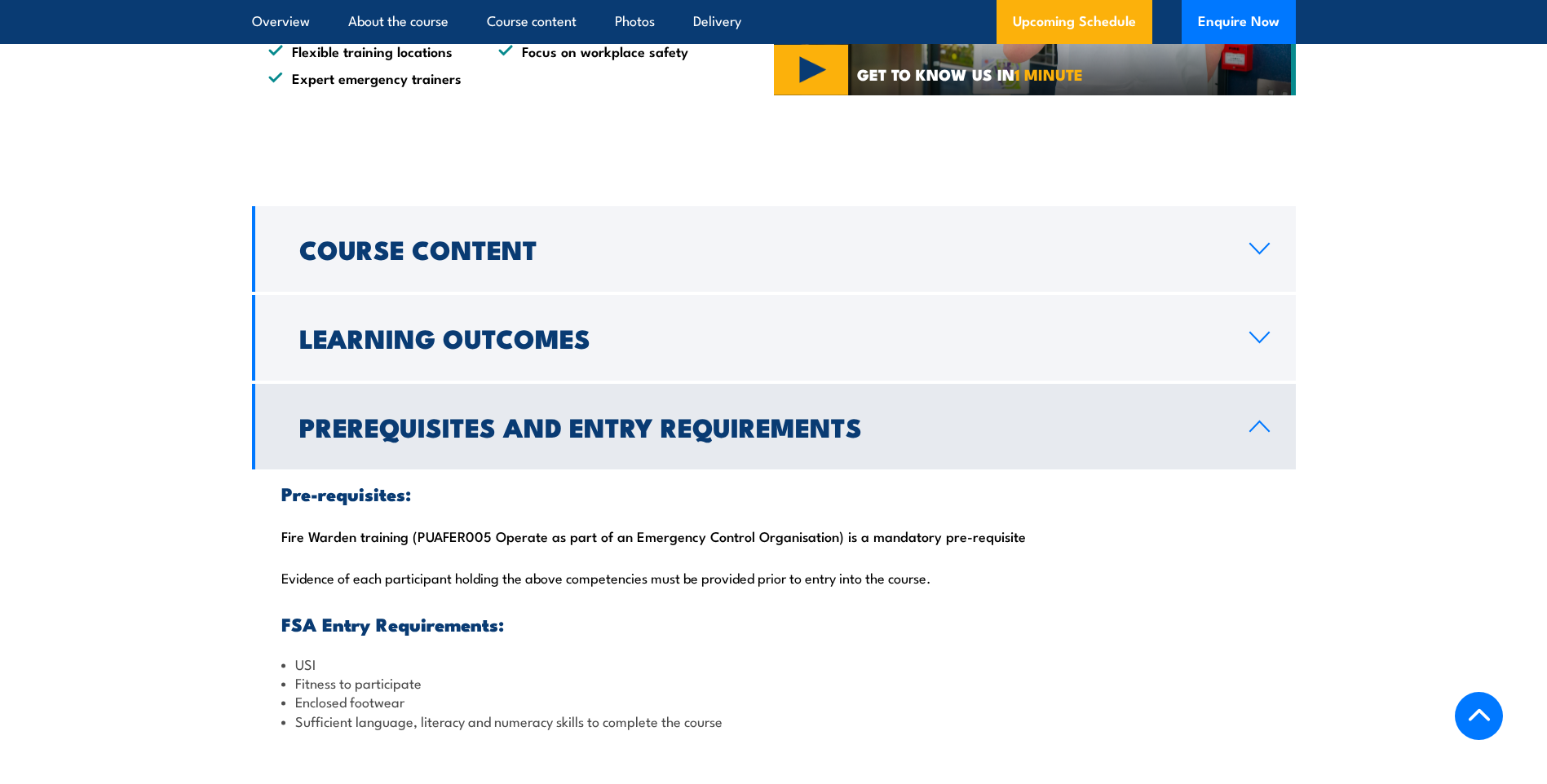
click at [954, 432] on h2 "Prerequisites and Entry Requirements" at bounding box center [761, 426] width 924 height 23
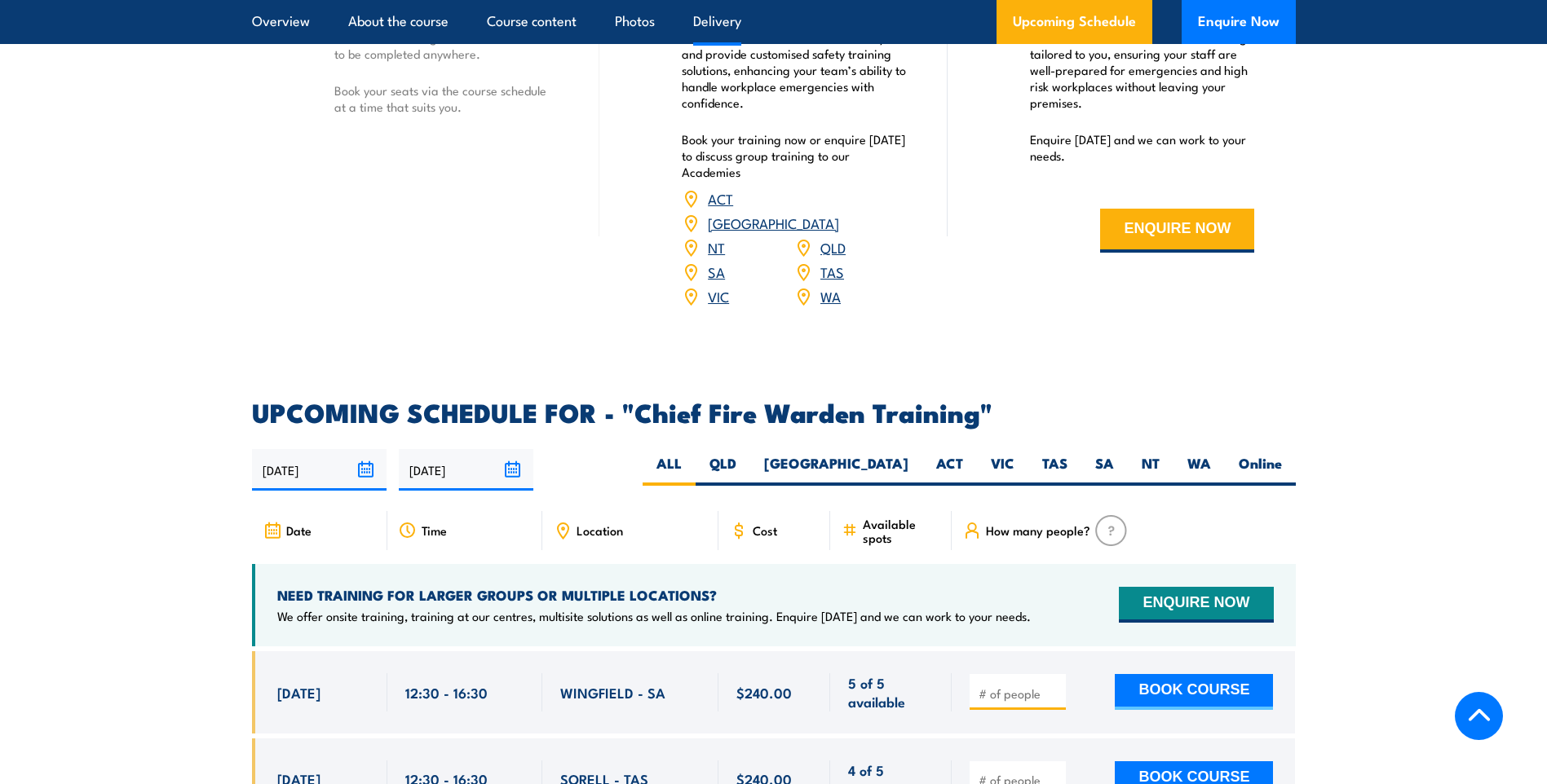
scroll to position [2200, 0]
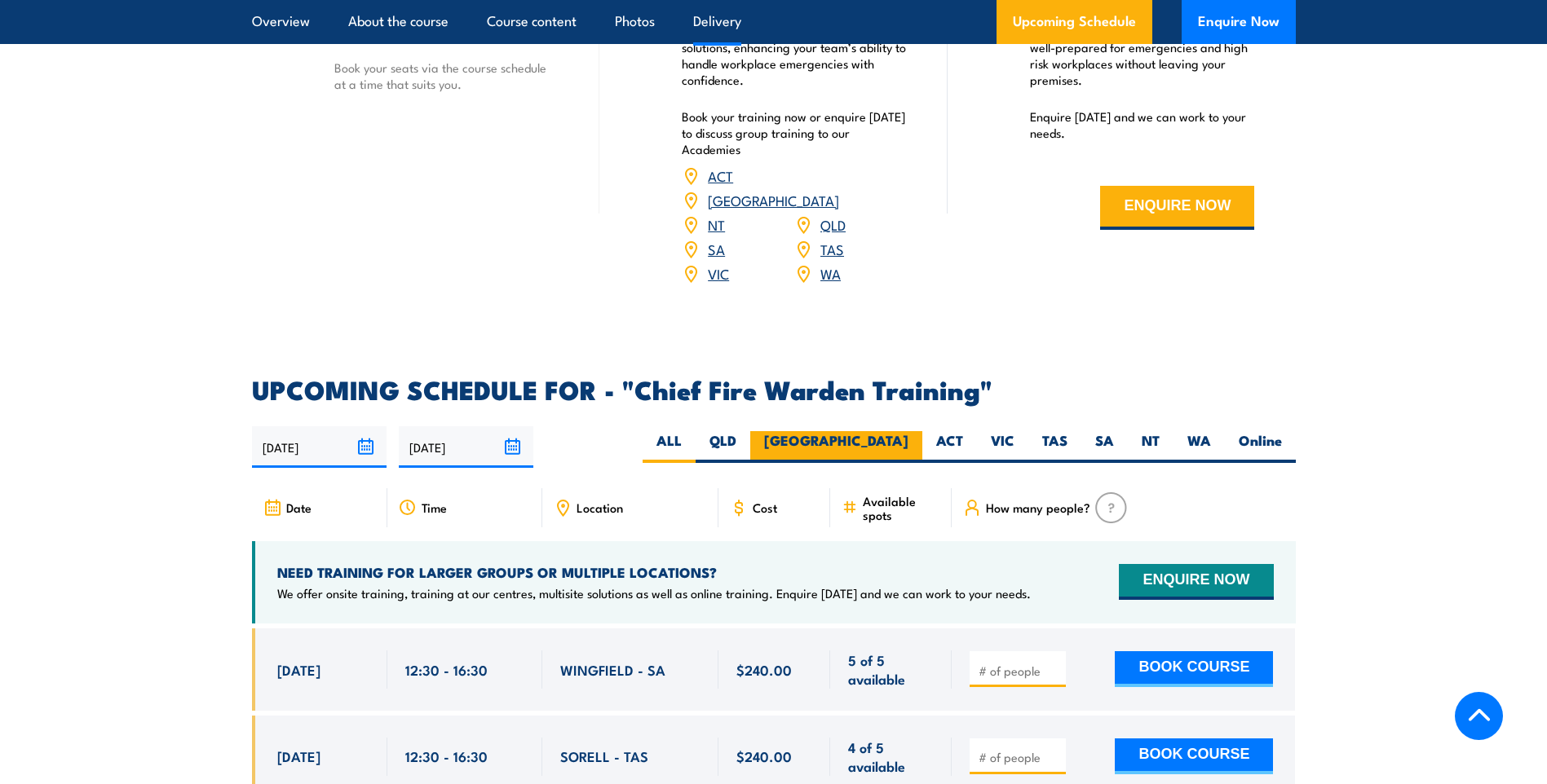
click at [863, 431] on label "[GEOGRAPHIC_DATA]" at bounding box center [836, 447] width 172 height 32
click at [908, 431] on input "[GEOGRAPHIC_DATA]" at bounding box center [913, 436] width 10 height 10
radio input "true"
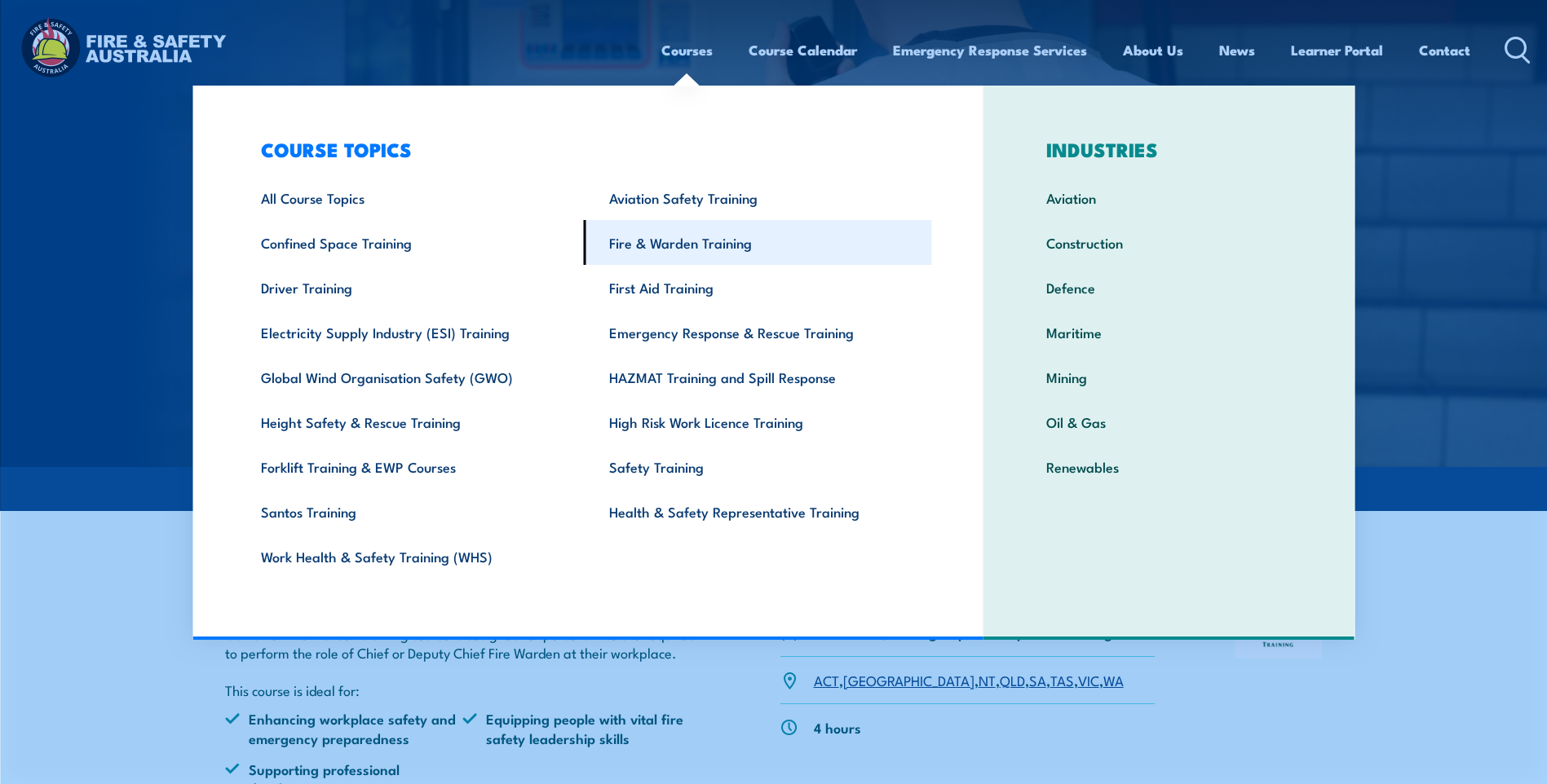
click at [727, 237] on link "Fire & Warden Training" at bounding box center [757, 242] width 348 height 45
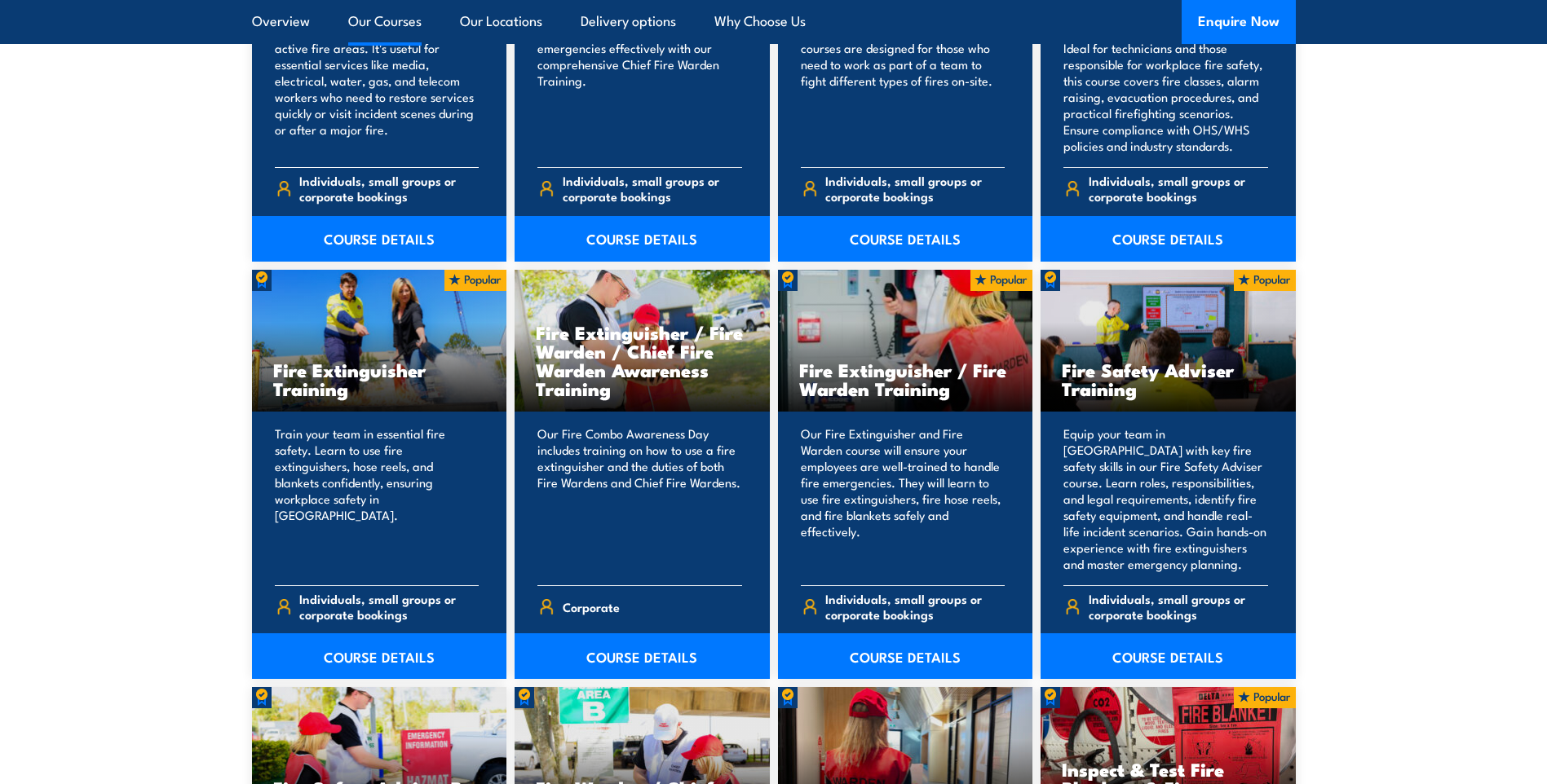
scroll to position [1548, 0]
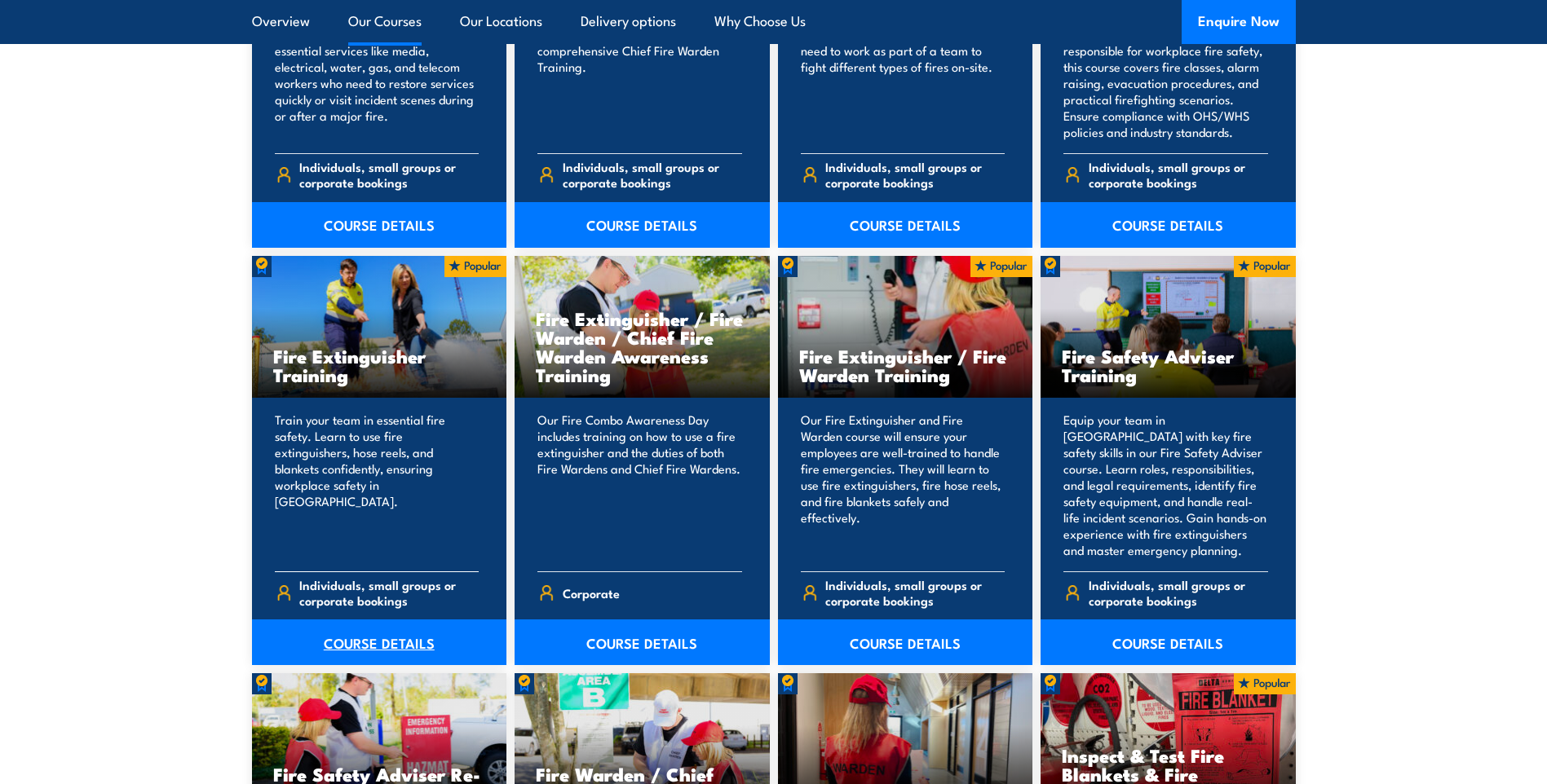
click at [400, 637] on link "COURSE DETAILS" at bounding box center [379, 642] width 255 height 45
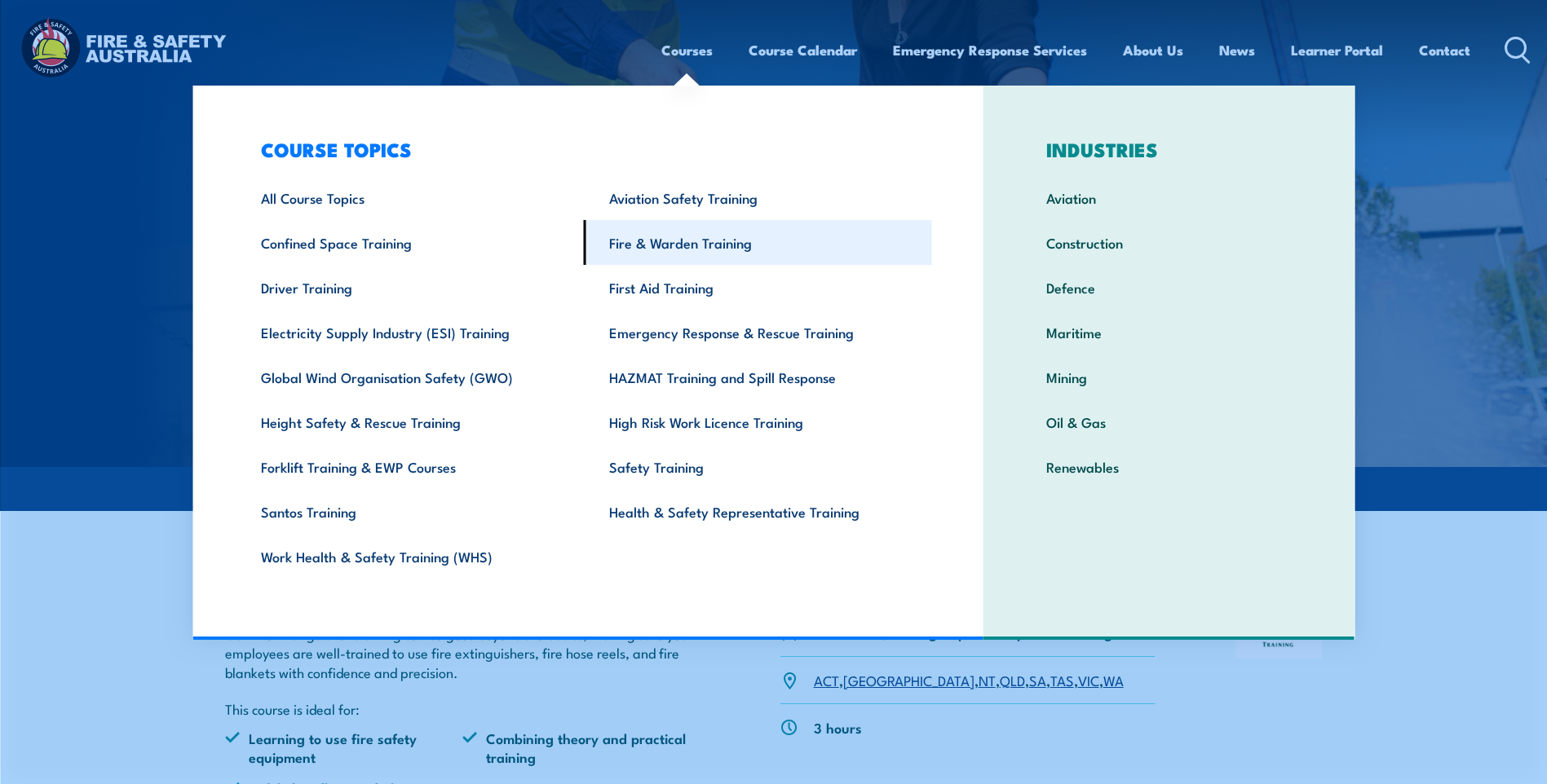
click at [713, 241] on link "Fire & Warden Training" at bounding box center [757, 242] width 348 height 45
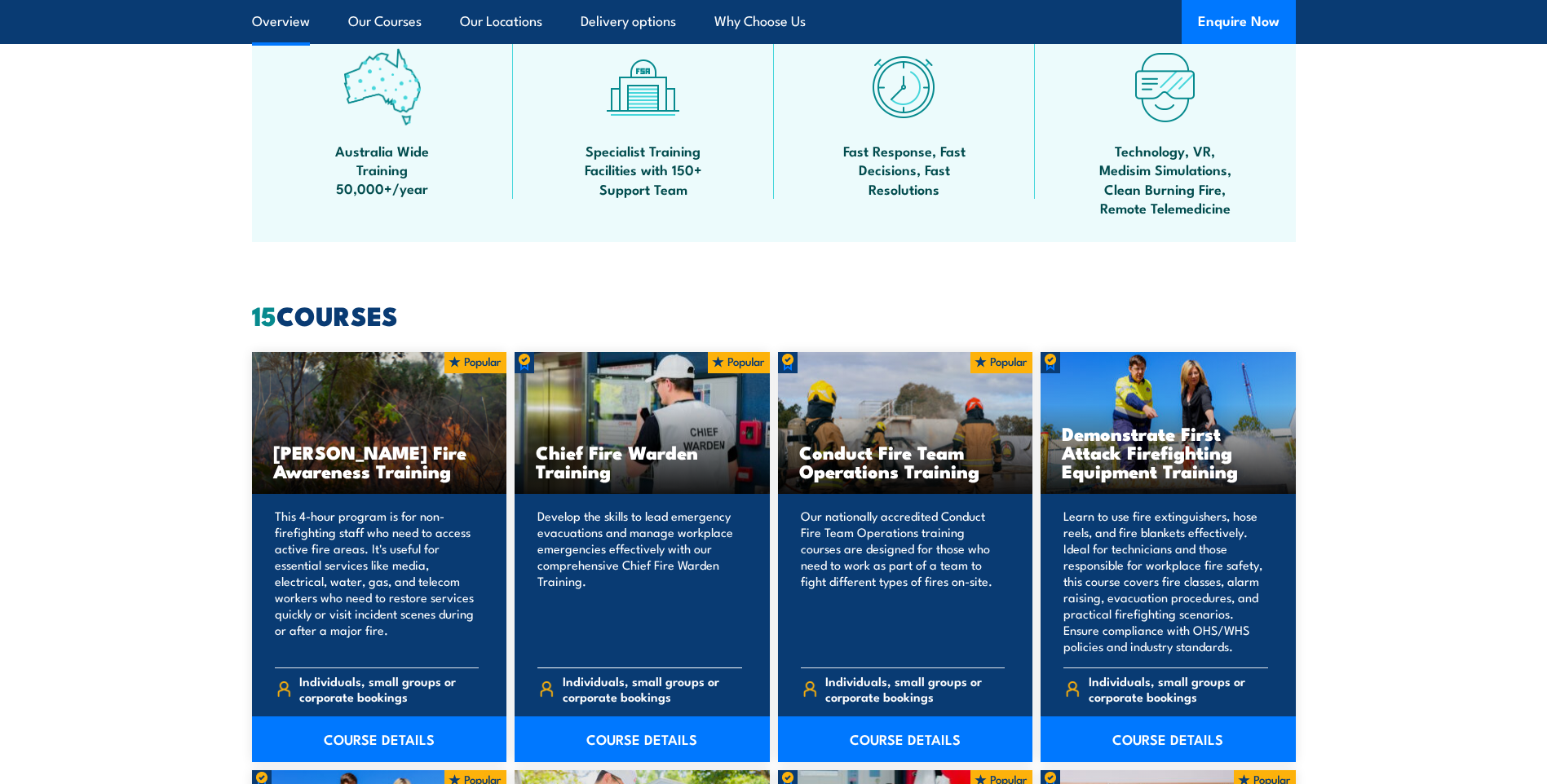
scroll to position [1141, 0]
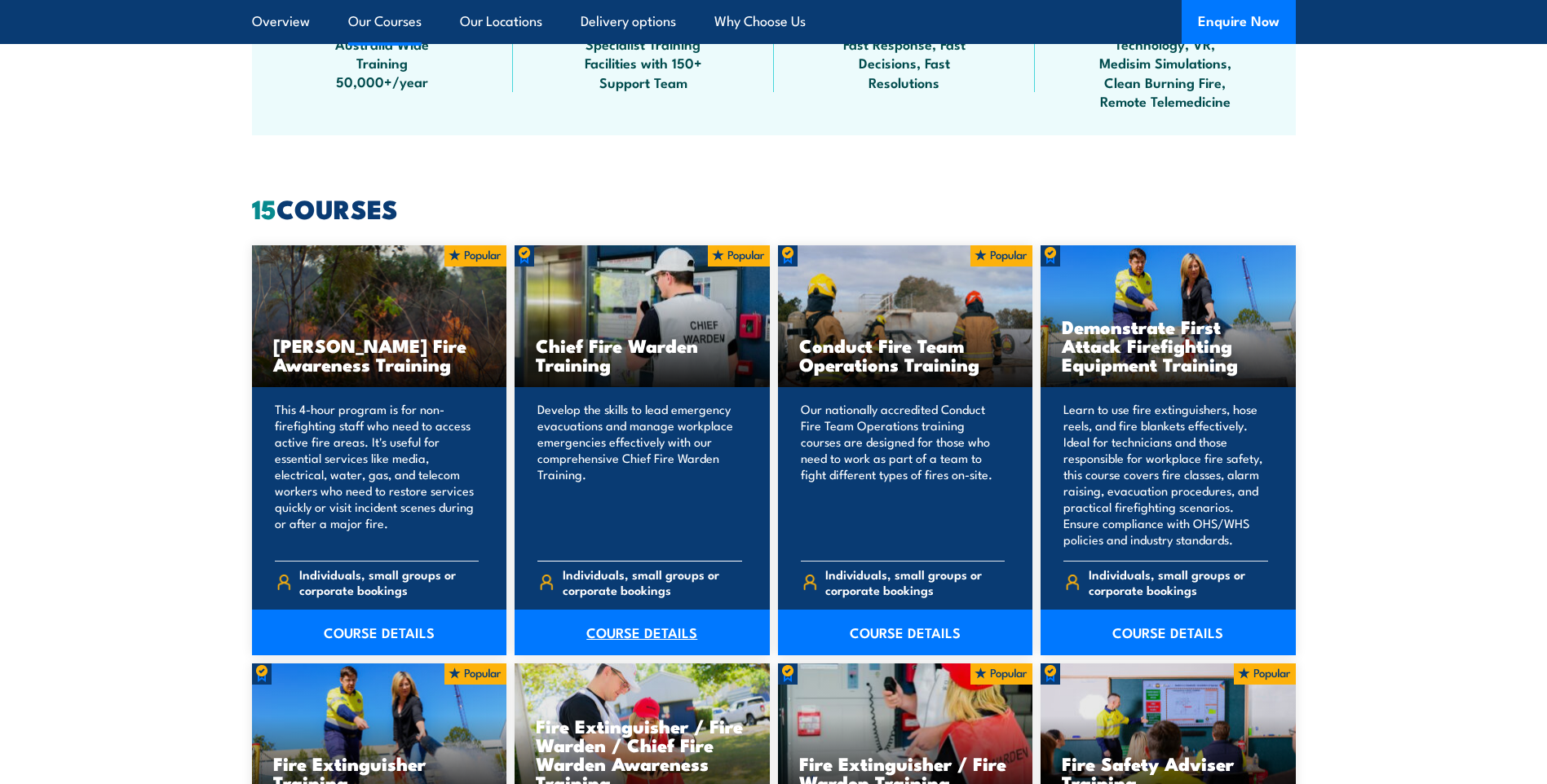
click at [609, 625] on link "COURSE DETAILS" at bounding box center [642, 632] width 255 height 45
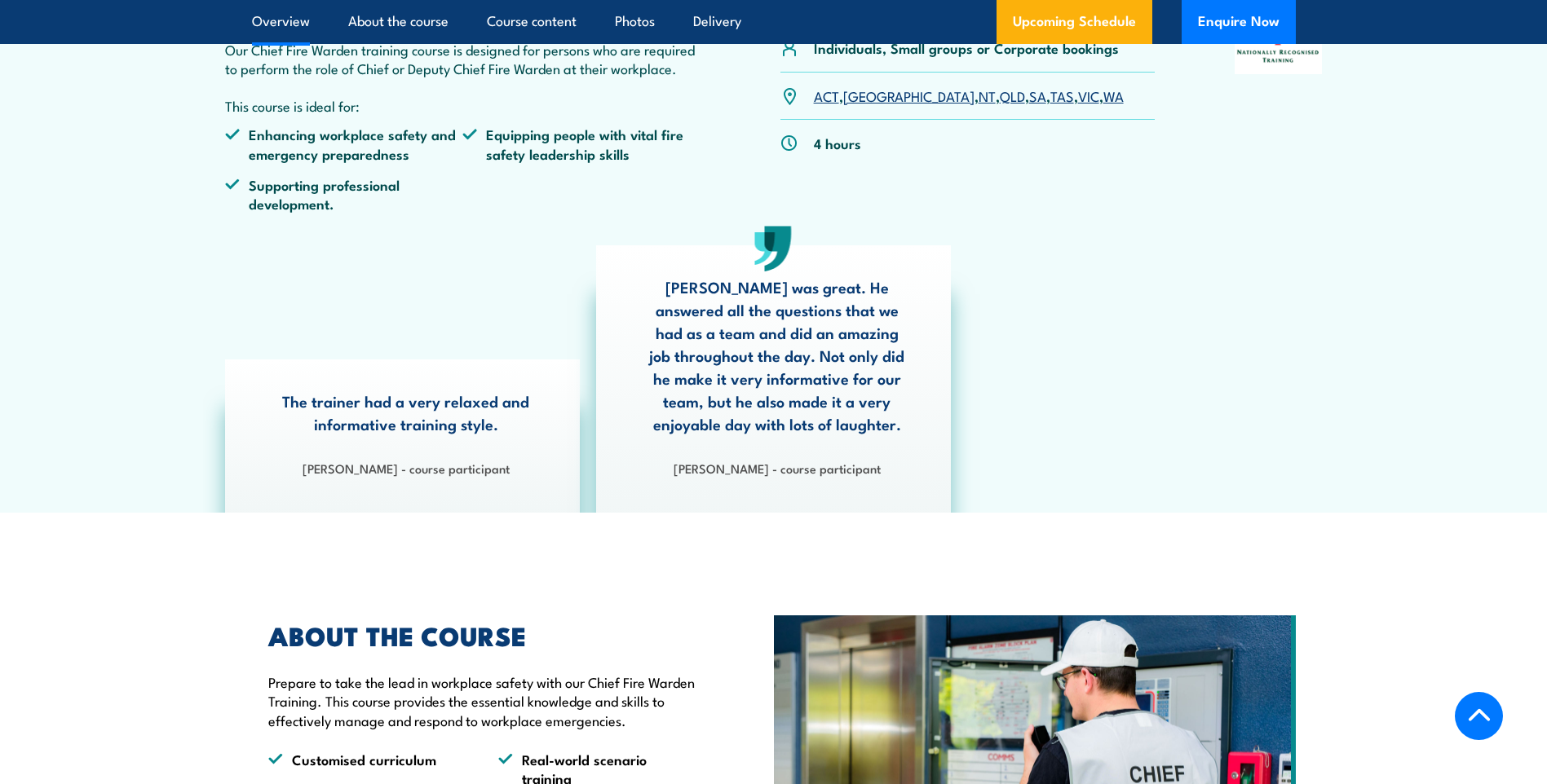
scroll to position [325, 0]
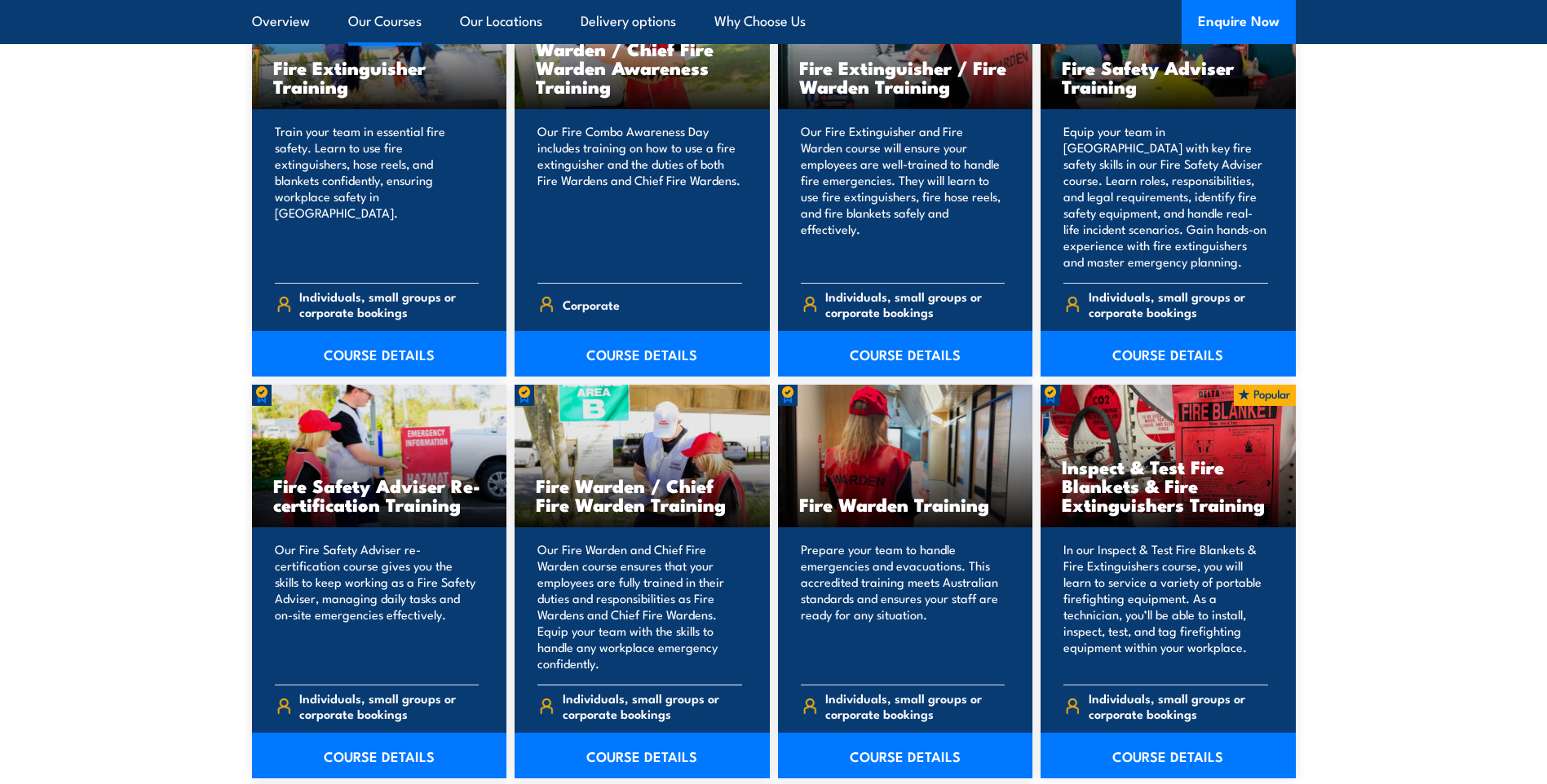
scroll to position [1875, 0]
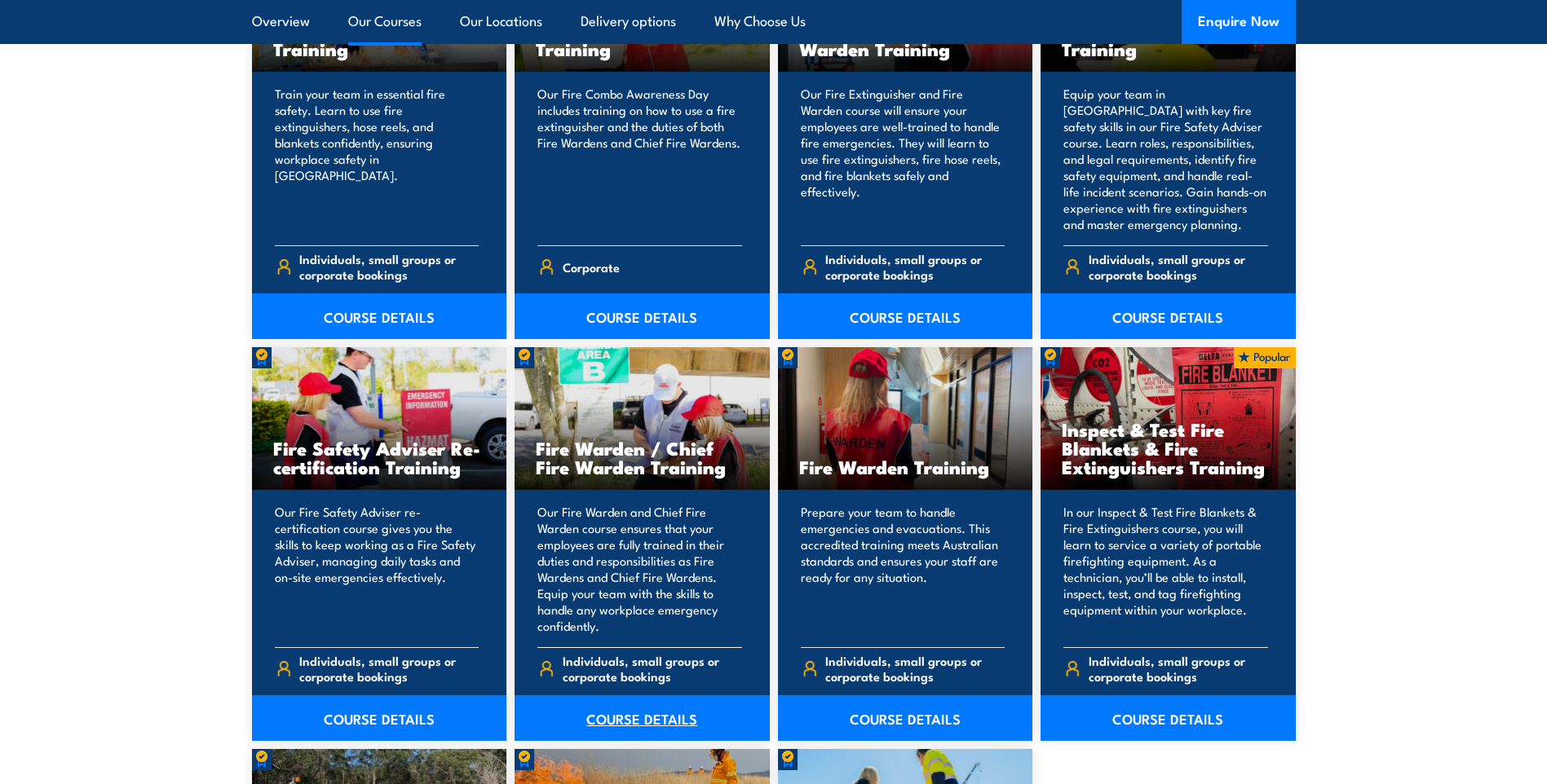
click at [615, 726] on link "COURSE DETAILS" at bounding box center [642, 718] width 255 height 45
